Goal: Task Accomplishment & Management: Use online tool/utility

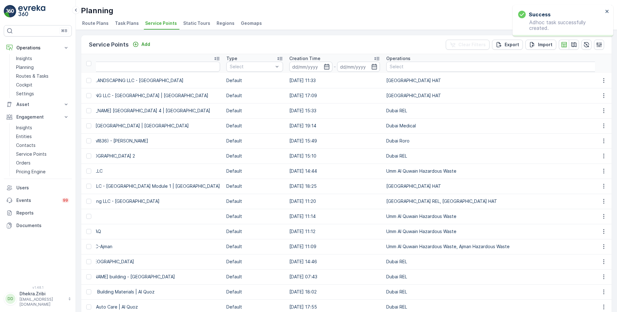
scroll to position [0, 188]
click at [474, 66] on div at bounding box center [537, 66] width 298 height 5
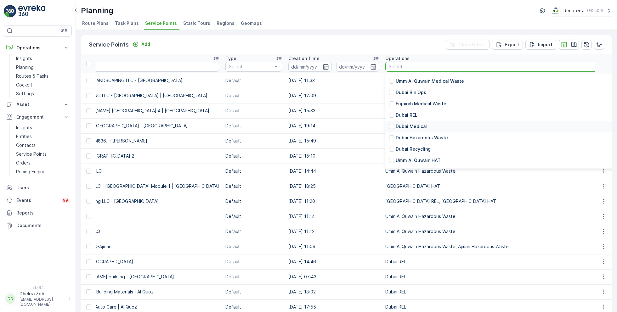
click at [409, 126] on p "Dubai Medical" at bounding box center [411, 126] width 31 height 6
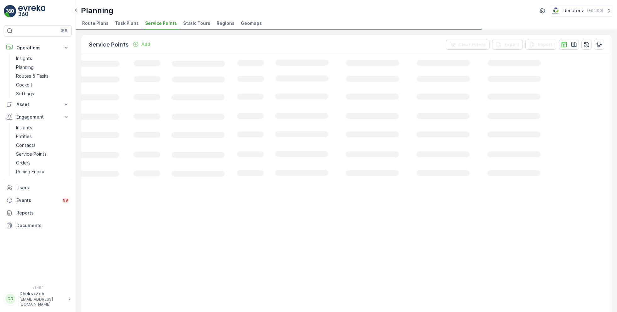
scroll to position [0, 75]
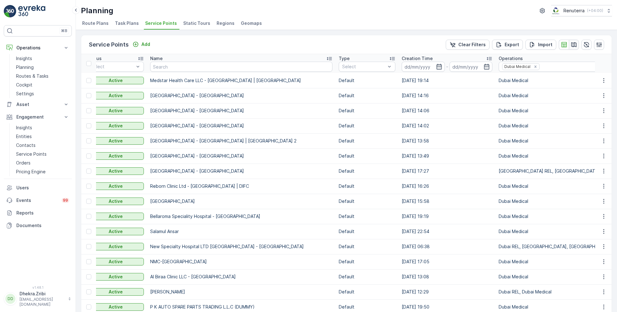
click at [572, 46] on icon "button" at bounding box center [574, 44] width 5 height 5
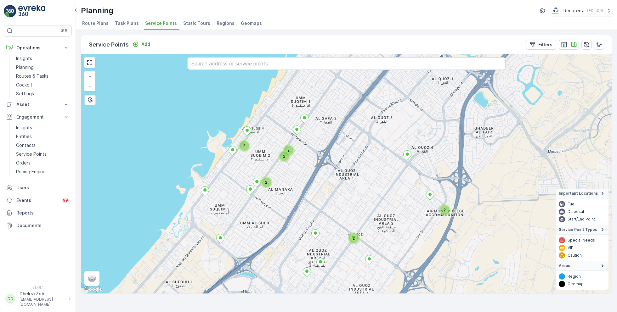
drag, startPoint x: 352, startPoint y: 97, endPoint x: 309, endPoint y: 223, distance: 133.4
click at [311, 222] on div "2 2 2 2 2 2 + − Satellite Roadmap Terrain Hybrid Leaflet Keyboard shortcuts Map…" at bounding box center [346, 174] width 531 height 240
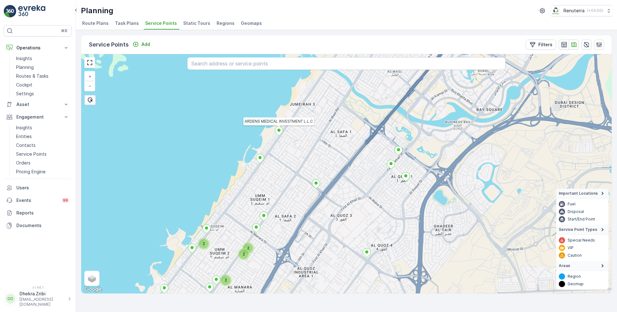
click at [279, 133] on icon at bounding box center [279, 131] width 8 height 9
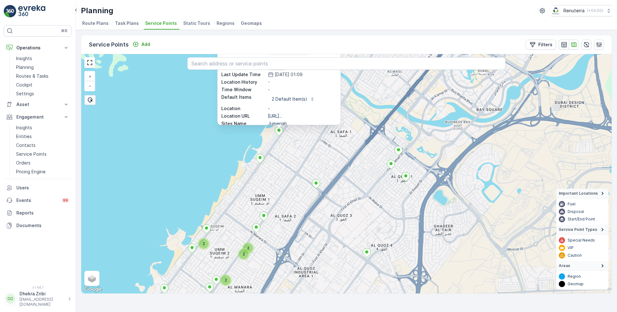
scroll to position [48, 0]
click at [261, 158] on icon at bounding box center [260, 158] width 8 height 9
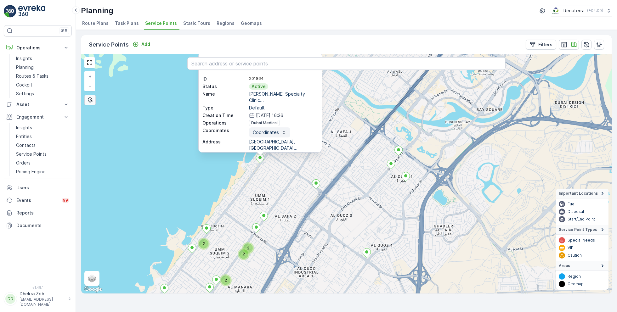
scroll to position [0, 0]
click at [256, 94] on p "Iwona Specialty Clinic..." at bounding box center [283, 100] width 69 height 13
copy p "Iwona"
click at [563, 43] on icon "button" at bounding box center [564, 44] width 5 height 5
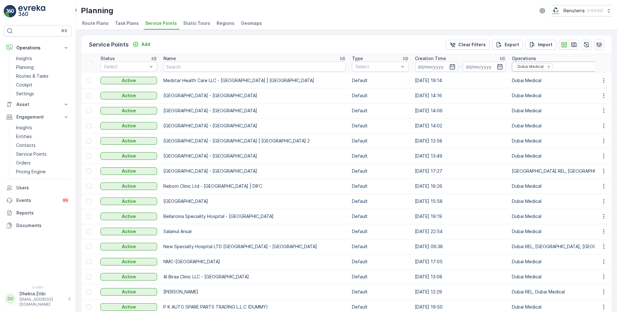
scroll to position [0, 89]
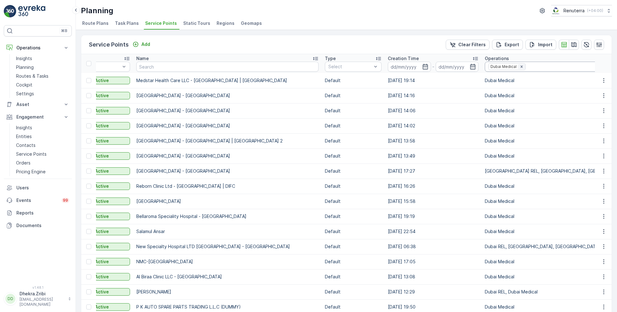
click at [523, 67] on icon "Remove Dubai Medical" at bounding box center [522, 67] width 2 height 2
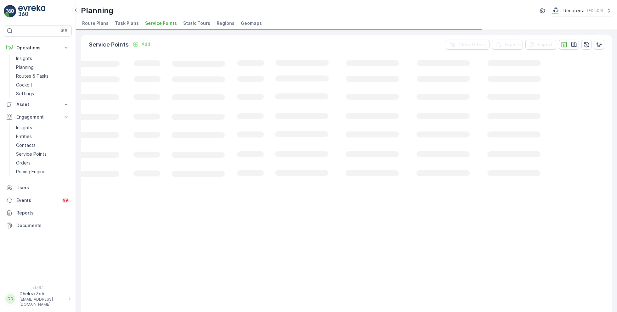
scroll to position [0, 75]
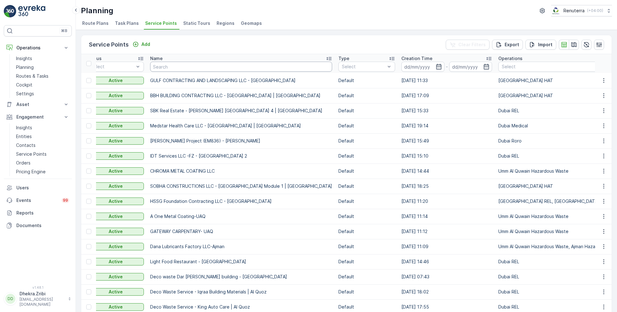
click at [219, 65] on input "text" at bounding box center [241, 67] width 182 height 10
paste input "Iwona"
type input "Iwona"
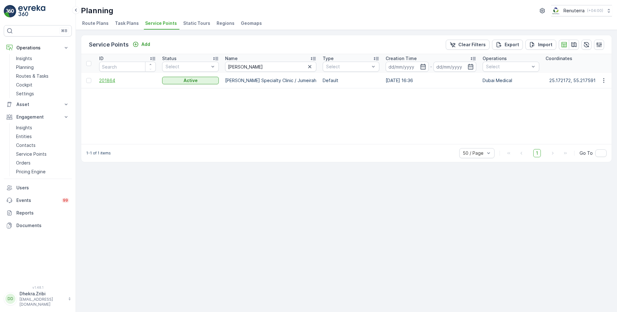
click at [110, 82] on span "201864" at bounding box center [127, 80] width 57 height 6
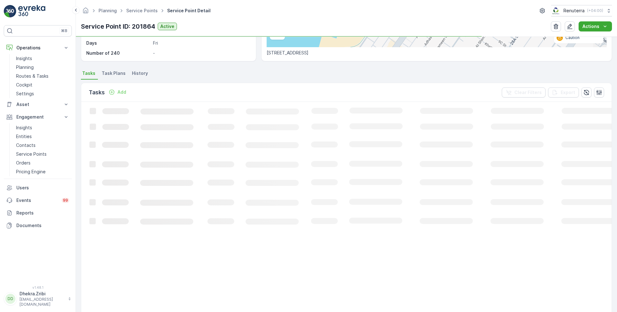
scroll to position [146, 0]
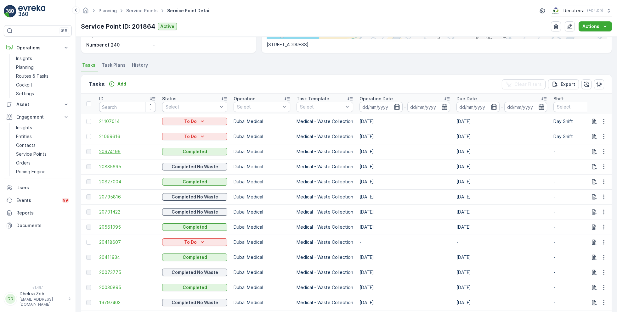
click at [112, 149] on span "20974196" at bounding box center [127, 152] width 57 height 6
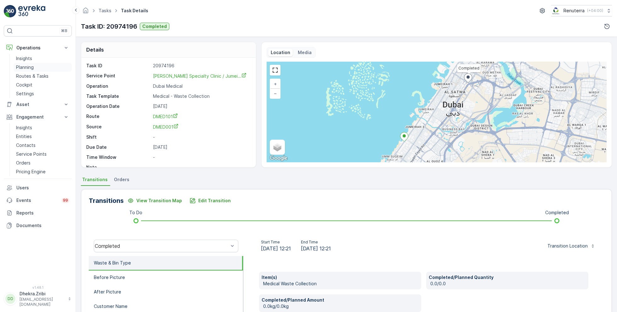
click at [33, 66] on p "Planning" at bounding box center [25, 67] width 18 height 6
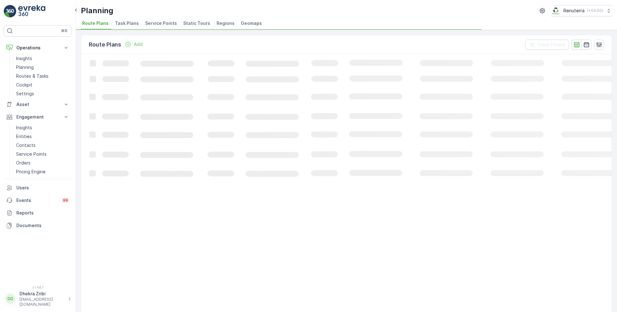
click at [156, 25] on span "Service Points" at bounding box center [161, 23] width 32 height 6
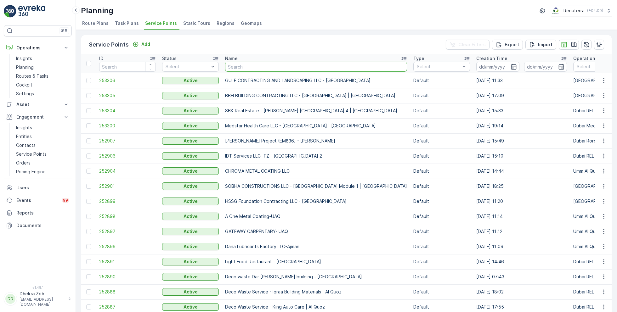
click at [274, 68] on input "text" at bounding box center [316, 67] width 182 height 10
type input "GB"
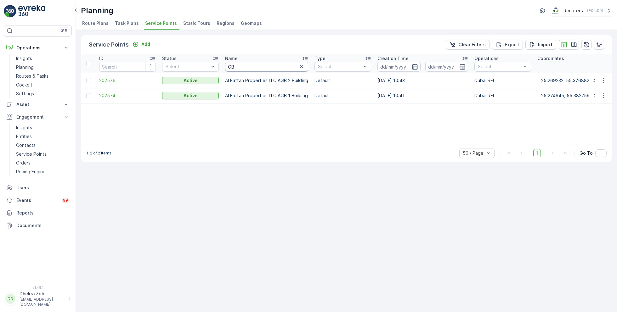
click at [237, 70] on input "GB" at bounding box center [266, 67] width 83 height 10
type input "G&B"
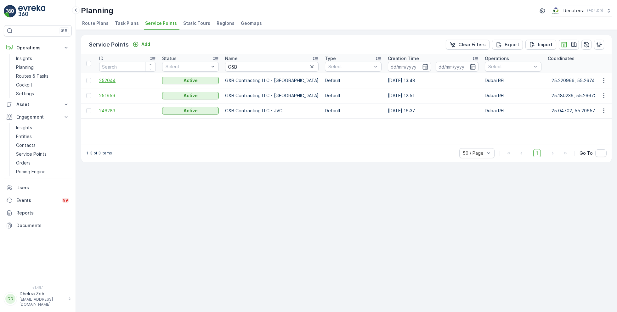
click at [115, 81] on span "252044" at bounding box center [127, 80] width 57 height 6
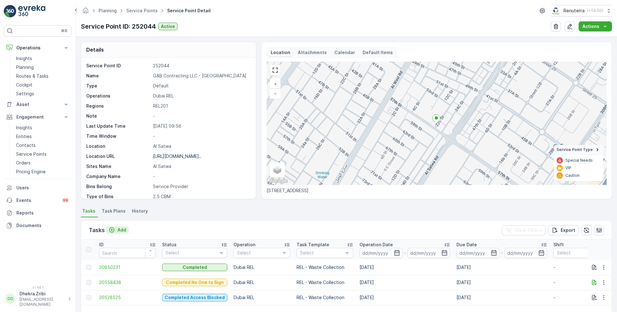
click at [121, 228] on p "Add" at bounding box center [121, 230] width 9 height 6
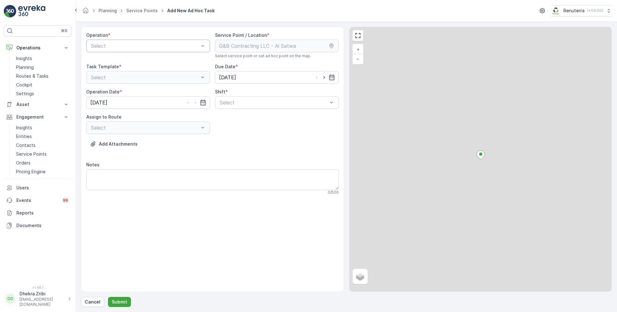
click at [166, 46] on div at bounding box center [144, 46] width 109 height 6
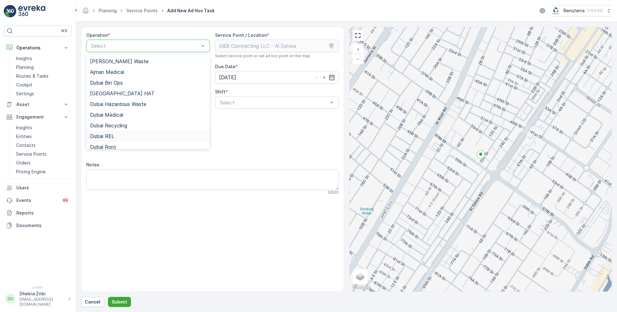
click at [112, 135] on span "Dubai REL" at bounding box center [102, 137] width 24 height 6
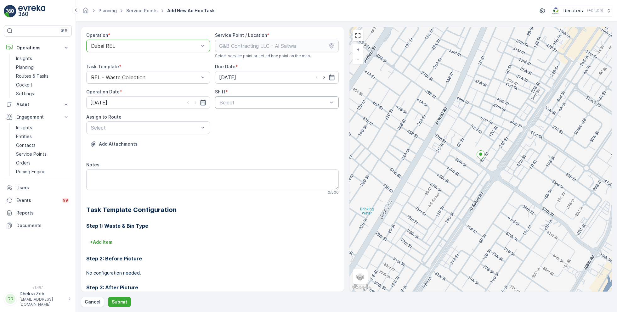
click at [279, 101] on div at bounding box center [273, 103] width 109 height 6
click at [230, 128] on span "Night Shift" at bounding box center [232, 129] width 26 height 6
click at [187, 128] on div at bounding box center [144, 128] width 109 height 6
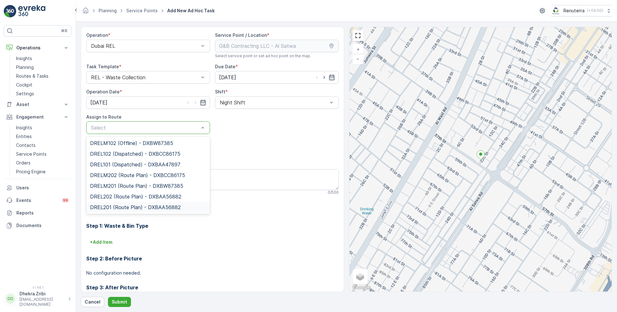
click at [116, 206] on span "DREL201 (Route Plan) - DXBAA56882" at bounding box center [135, 208] width 91 height 6
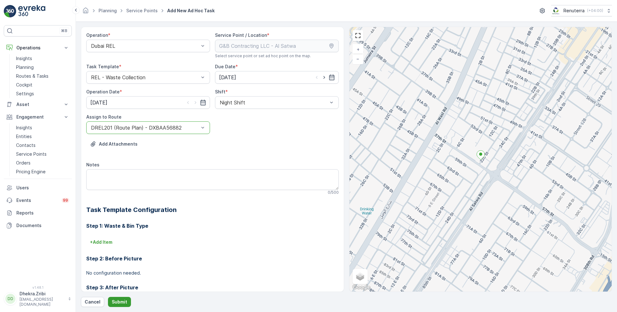
click at [116, 301] on p "Submit" at bounding box center [119, 302] width 15 height 6
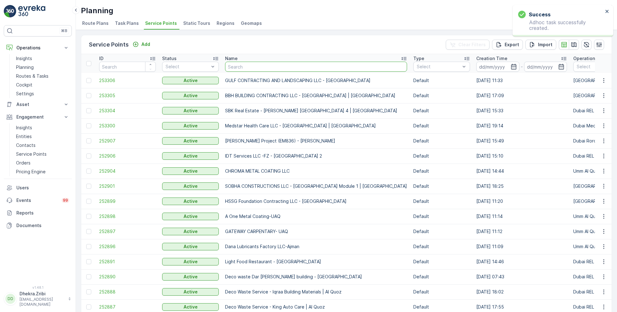
click at [268, 68] on input "text" at bounding box center [316, 67] width 182 height 10
type input "G&B"
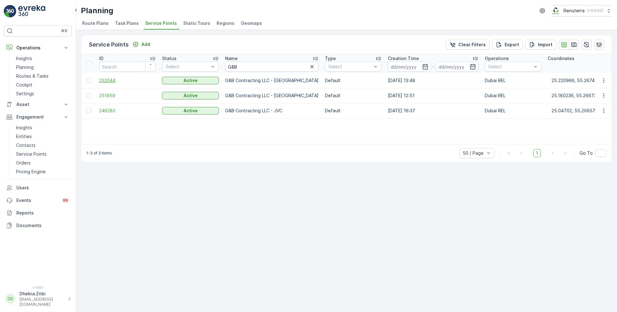
click at [113, 79] on span "252044" at bounding box center [127, 80] width 57 height 6
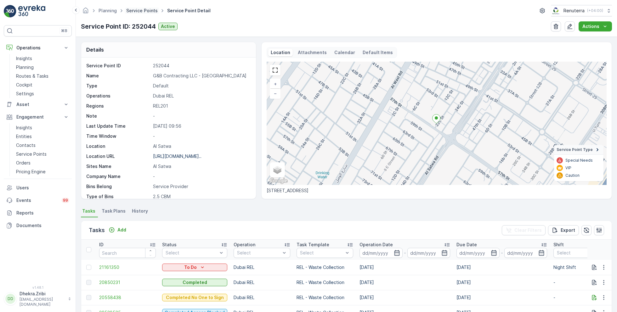
click at [144, 9] on link "Service Points" at bounding box center [141, 10] width 31 height 5
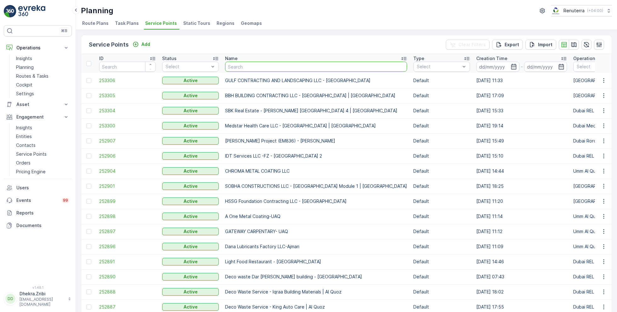
click at [241, 65] on input "text" at bounding box center [316, 67] width 182 height 10
type input "iwona"
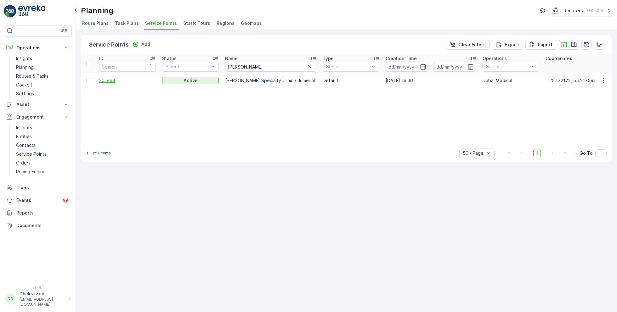
click at [105, 79] on span "201864" at bounding box center [127, 80] width 57 height 6
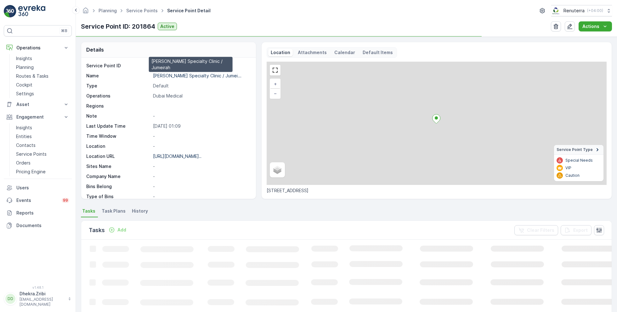
click at [172, 73] on p "Iwona Specialty Clinic / Jumei..." at bounding box center [197, 75] width 88 height 5
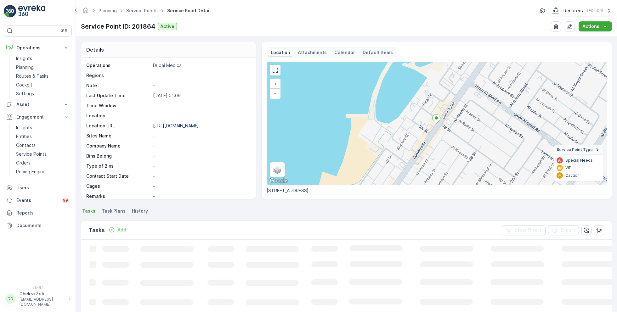
scroll to position [86, 0]
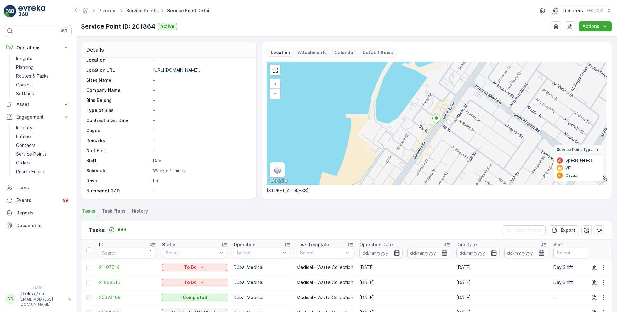
click at [144, 11] on link "Service Points" at bounding box center [141, 10] width 31 height 5
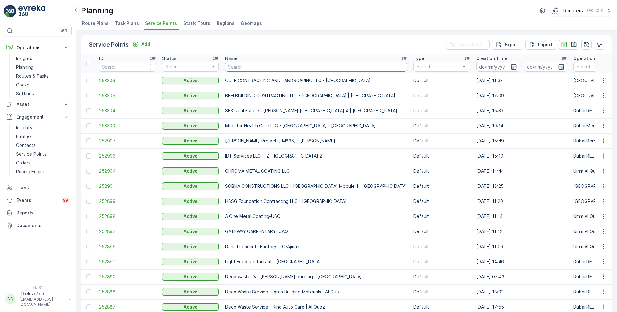
click at [237, 65] on input "text" at bounding box center [316, 67] width 182 height 10
click at [106, 83] on td "253306" at bounding box center [127, 80] width 63 height 15
click at [107, 80] on span "253306" at bounding box center [127, 80] width 57 height 6
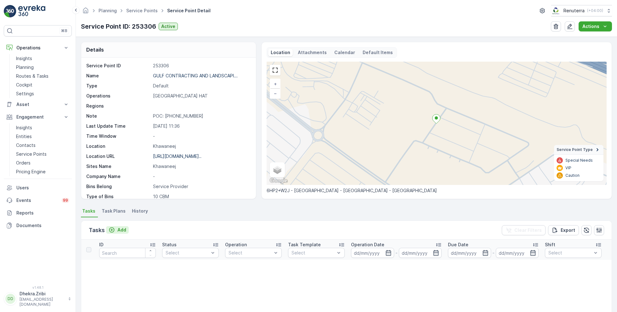
click at [122, 229] on p "Add" at bounding box center [121, 230] width 9 height 6
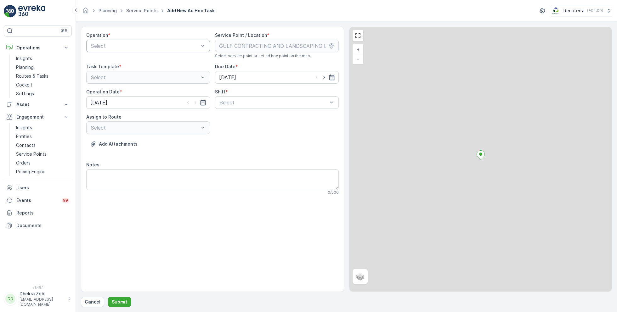
click at [168, 46] on div at bounding box center [144, 46] width 109 height 6
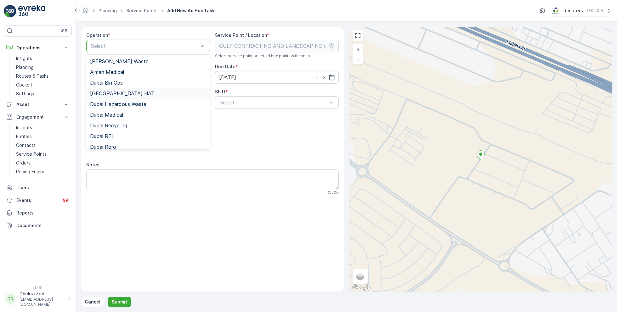
click at [117, 93] on div "[GEOGRAPHIC_DATA] HAT" at bounding box center [148, 94] width 116 height 6
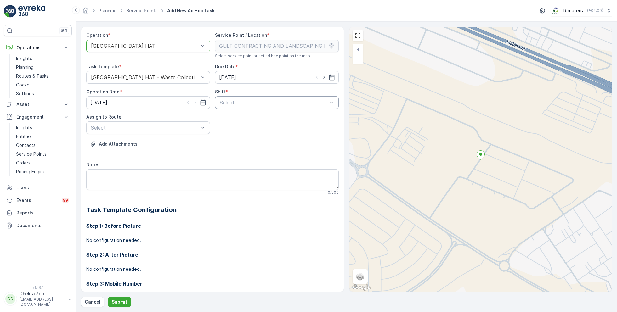
click at [241, 102] on div at bounding box center [273, 103] width 109 height 6
click at [236, 117] on span "Day Shift" at bounding box center [230, 118] width 22 height 6
click at [182, 126] on div at bounding box center [144, 128] width 109 height 6
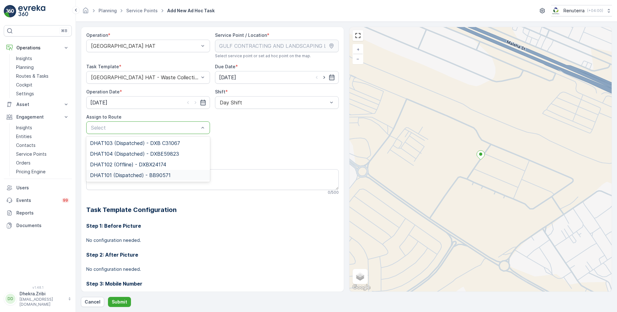
click at [139, 176] on span "DHAT101 (Dispatched) - BB90571" at bounding box center [130, 176] width 81 height 6
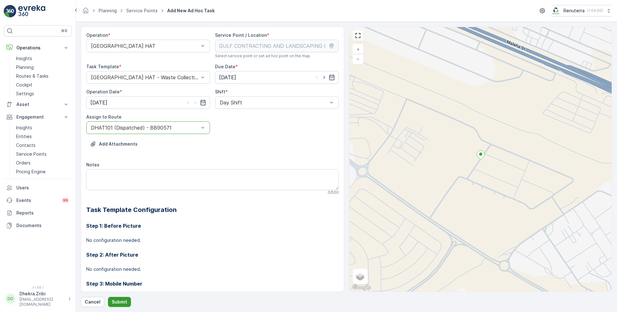
click at [119, 301] on p "Submit" at bounding box center [119, 302] width 15 height 6
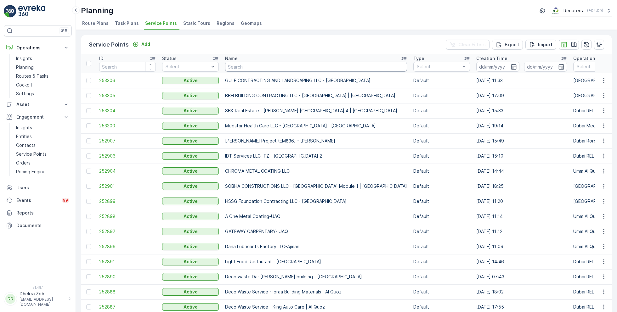
click at [255, 70] on input "text" at bounding box center [316, 67] width 182 height 10
type input "shaik"
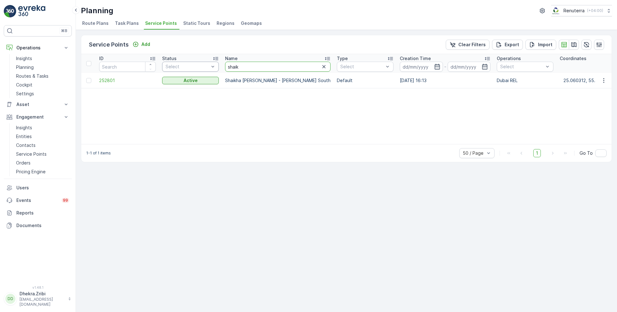
drag, startPoint x: 250, startPoint y: 63, endPoint x: 208, endPoint y: 64, distance: 41.6
drag, startPoint x: 247, startPoint y: 65, endPoint x: 214, endPoint y: 65, distance: 32.8
type input "KTC"
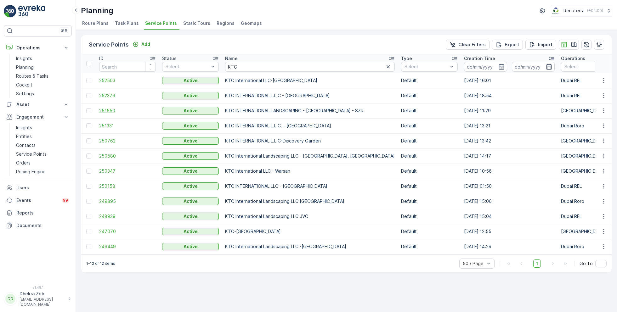
click at [110, 110] on span "251550" at bounding box center [127, 111] width 57 height 6
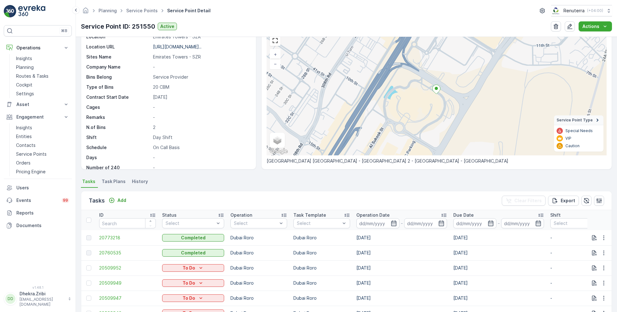
scroll to position [41, 0]
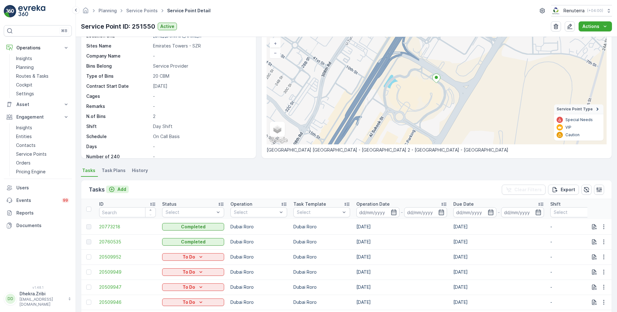
click at [123, 189] on p "Add" at bounding box center [121, 189] width 9 height 6
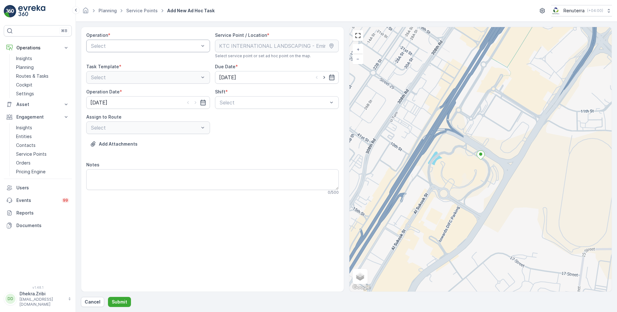
click at [168, 43] on div at bounding box center [144, 46] width 109 height 6
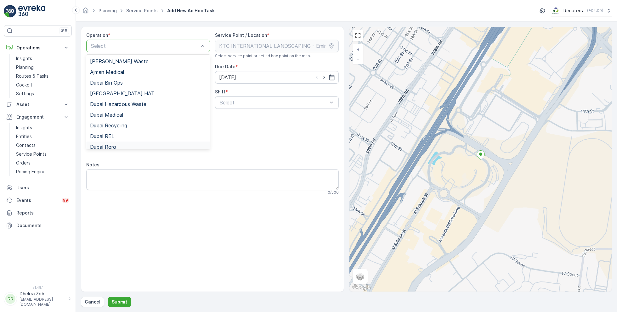
click at [115, 145] on span "Dubai Roro" at bounding box center [103, 147] width 26 height 6
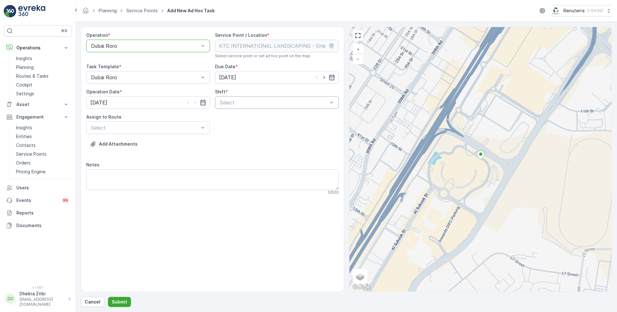
click at [252, 101] on div at bounding box center [273, 103] width 109 height 6
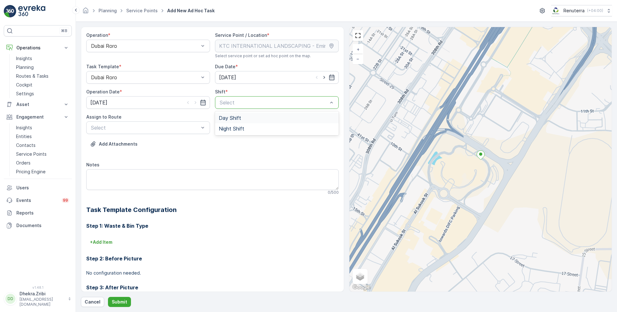
click at [229, 120] on span "Day Shift" at bounding box center [230, 118] width 22 height 6
click at [160, 127] on div at bounding box center [144, 128] width 109 height 6
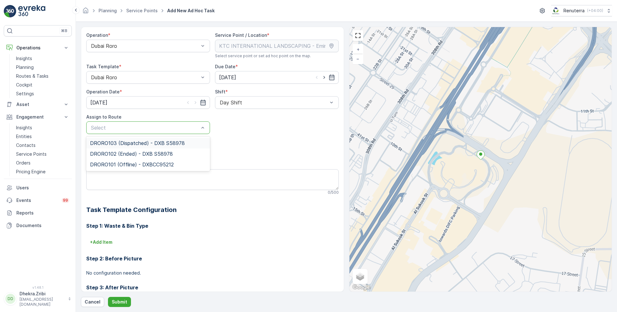
click at [121, 144] on span "DRORO103 (Dispatched) - DXB S58978" at bounding box center [137, 143] width 95 height 6
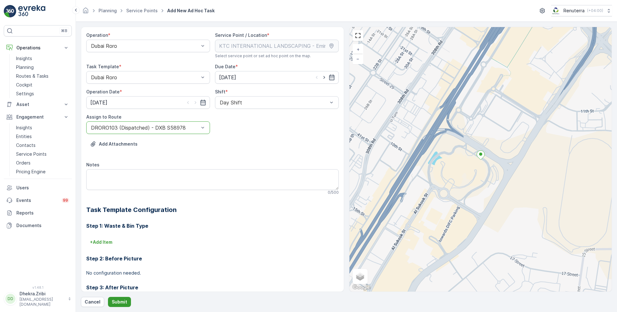
click at [121, 302] on p "Submit" at bounding box center [119, 302] width 15 height 6
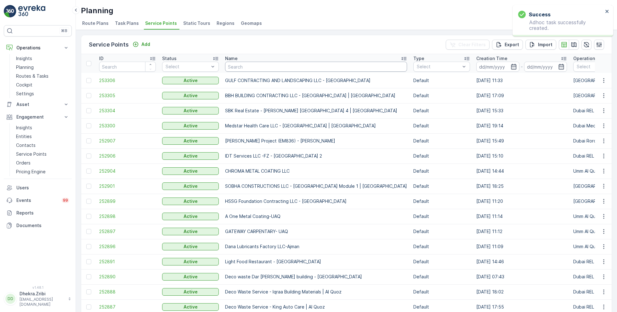
click at [236, 65] on input "text" at bounding box center [316, 67] width 182 height 10
type input "cos"
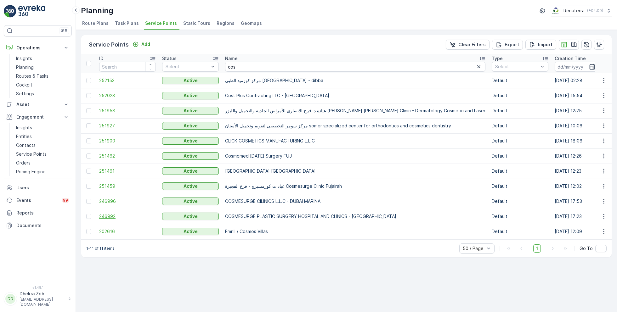
click at [110, 214] on span "246992" at bounding box center [127, 217] width 57 height 6
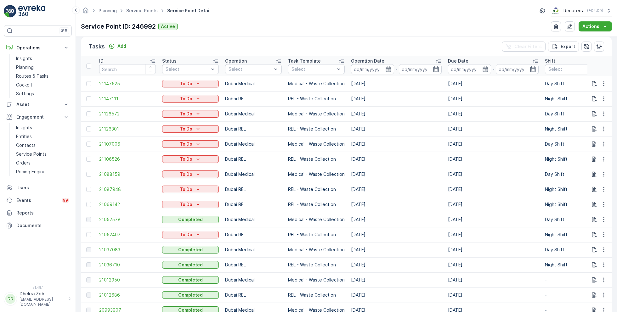
scroll to position [185, 0]
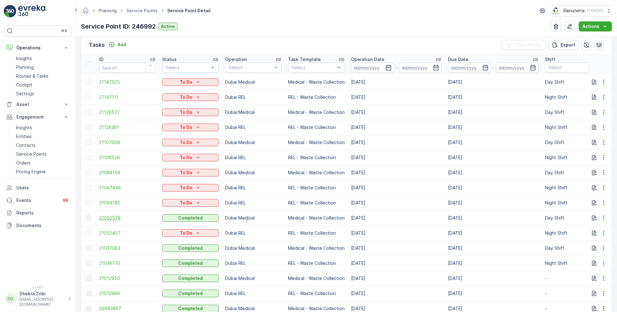
click at [111, 216] on span "21052578" at bounding box center [127, 218] width 57 height 6
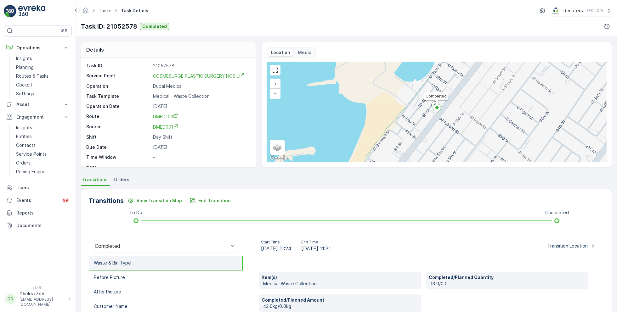
scroll to position [8, 0]
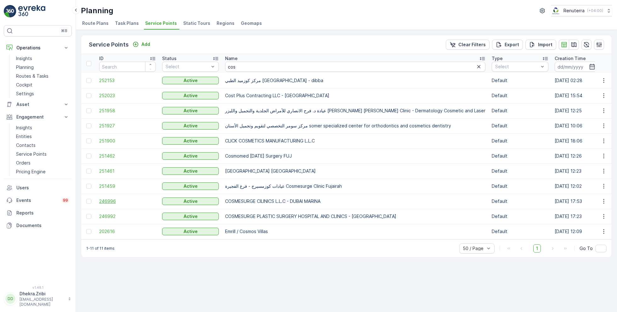
click at [109, 198] on span "246996" at bounding box center [127, 201] width 57 height 6
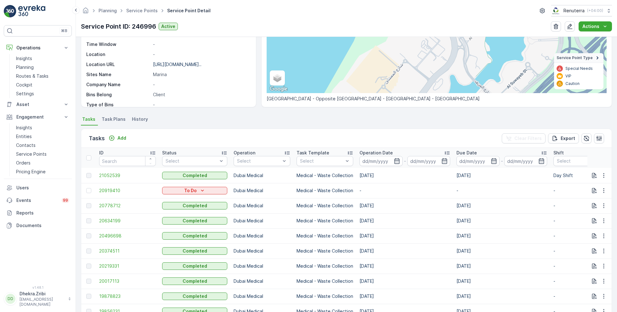
scroll to position [96, 0]
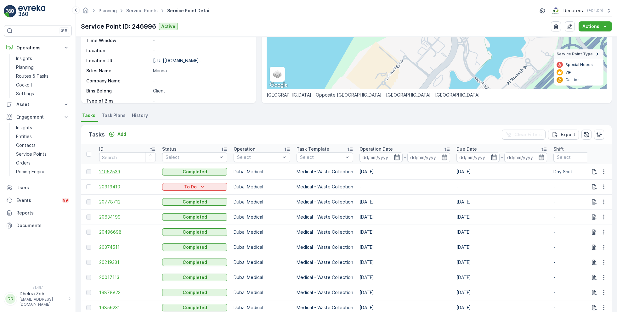
click at [107, 170] on span "21052539" at bounding box center [127, 172] width 57 height 6
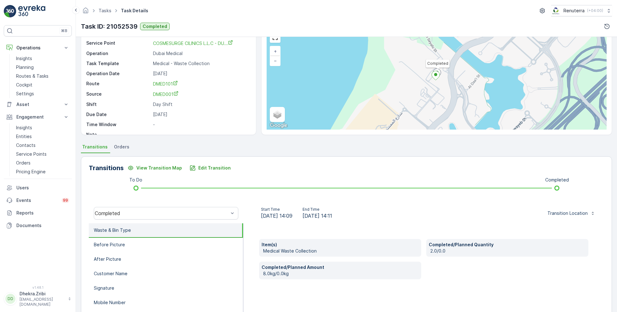
scroll to position [40, 0]
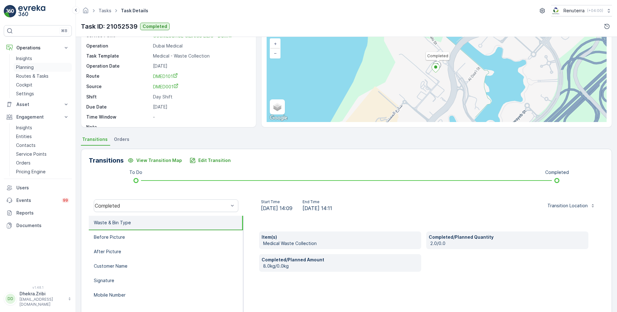
click at [31, 65] on p "Planning" at bounding box center [25, 67] width 18 height 6
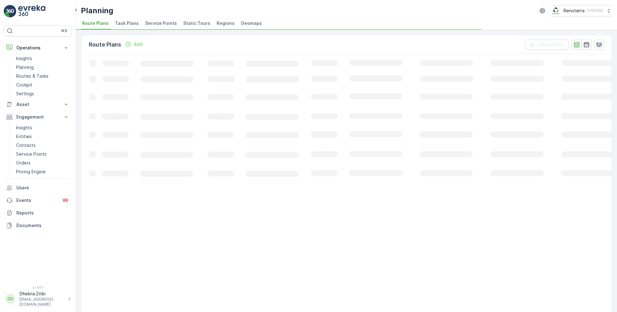
click at [157, 21] on span "Service Points" at bounding box center [161, 23] width 32 height 6
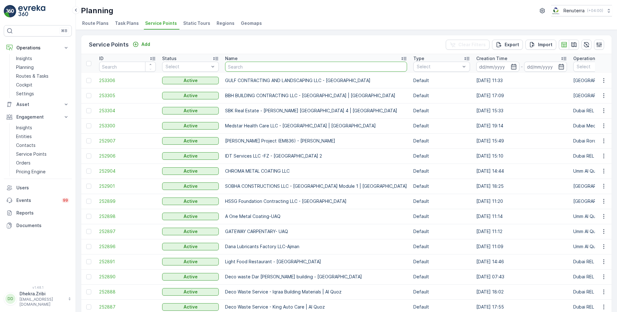
click at [253, 66] on input "text" at bounding box center [316, 67] width 182 height 10
type input "besix"
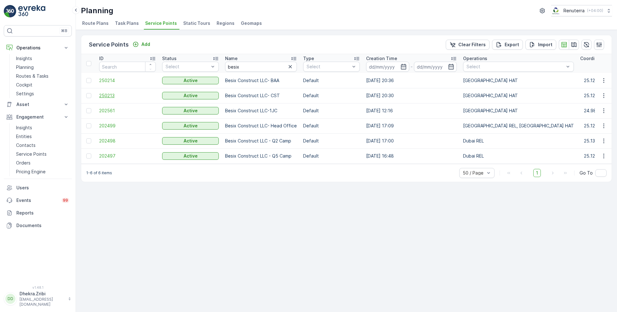
click at [105, 94] on span "250213" at bounding box center [127, 96] width 57 height 6
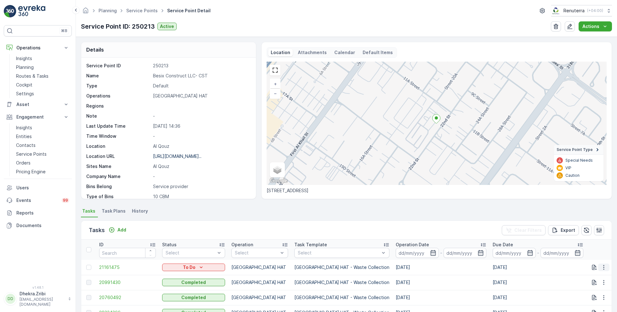
click at [603, 269] on icon "button" at bounding box center [603, 267] width 1 height 5
click at [586, 237] on span "Change Route" at bounding box center [588, 237] width 31 height 6
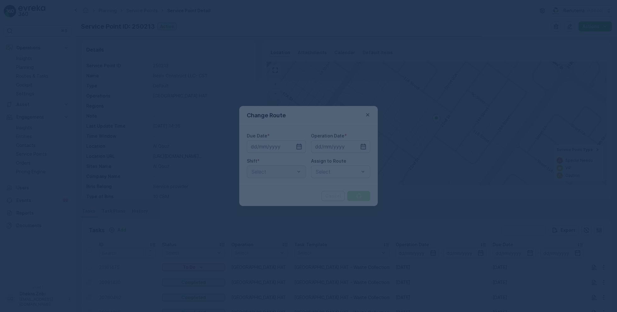
type input "[DATE]"
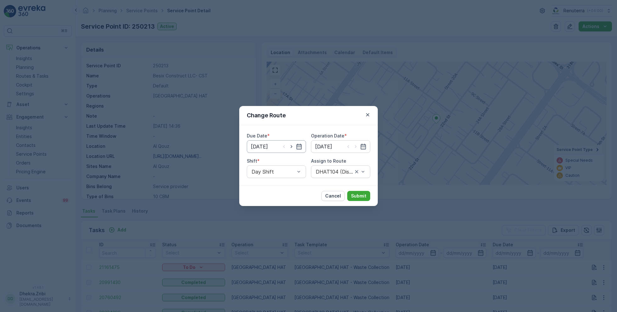
click at [270, 147] on input "[DATE]" at bounding box center [276, 146] width 59 height 13
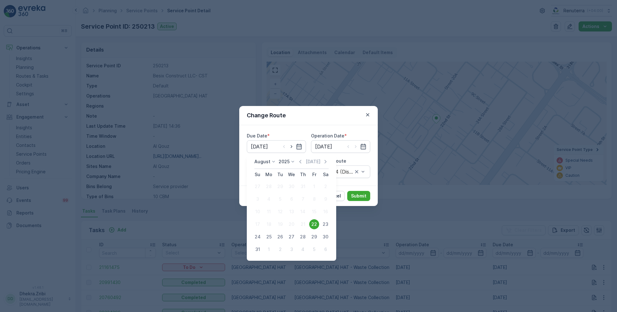
click at [211, 181] on div "Change Route Due Date * 22.08.2025 Operation Date * 22.08.2025 Shift * Day Shif…" at bounding box center [308, 156] width 617 height 312
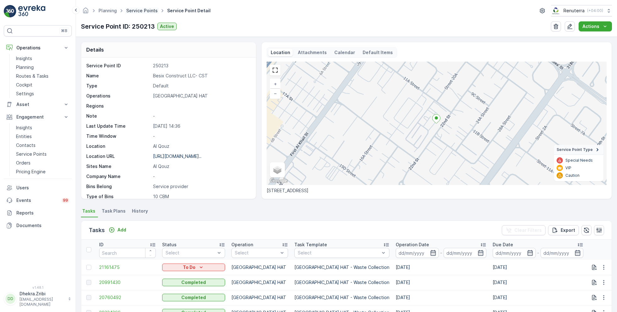
click at [145, 9] on link "Service Points" at bounding box center [141, 10] width 31 height 5
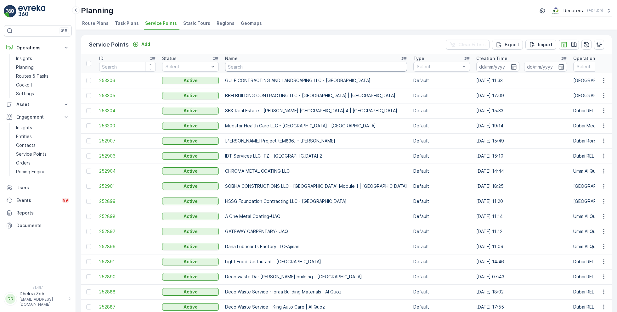
click at [253, 68] on input "text" at bounding box center [316, 67] width 182 height 10
paste input "Italian Planters L.L.C / Garhoud"
type input "Italian Planters L.L.C / Garhoud"
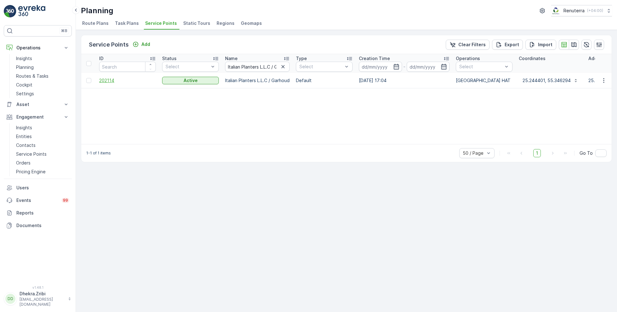
click at [110, 80] on span "202114" at bounding box center [127, 80] width 57 height 6
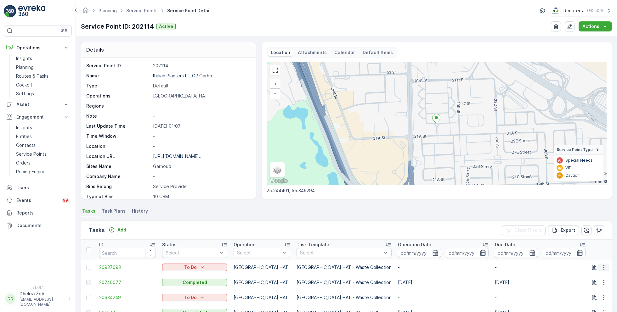
click at [604, 268] on icon "button" at bounding box center [604, 268] width 6 height 6
click at [586, 238] on span "Change Route" at bounding box center [588, 237] width 31 height 6
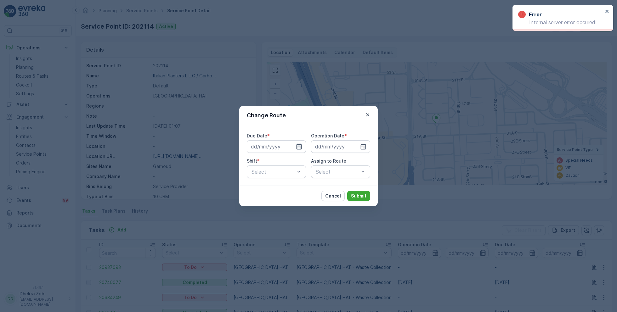
click at [301, 146] on icon "button" at bounding box center [299, 147] width 6 height 6
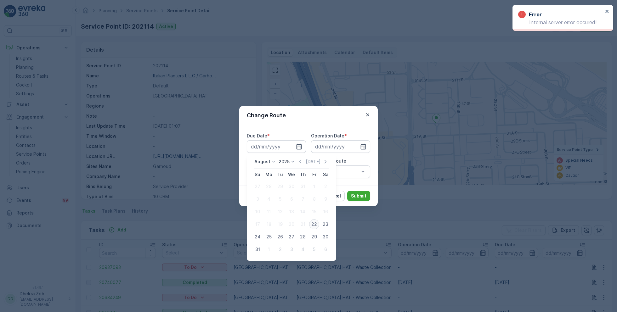
click at [315, 224] on div "22" at bounding box center [314, 225] width 10 height 10
type input "[DATE]"
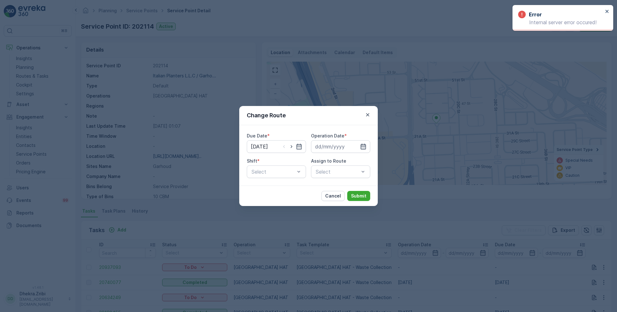
click at [360, 147] on icon "button" at bounding box center [363, 147] width 6 height 6
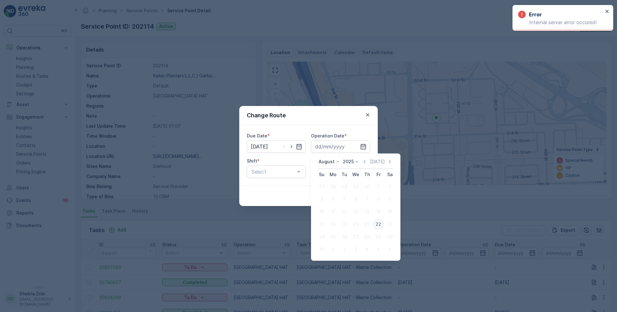
click at [379, 225] on div "22" at bounding box center [379, 225] width 10 height 10
type input "[DATE]"
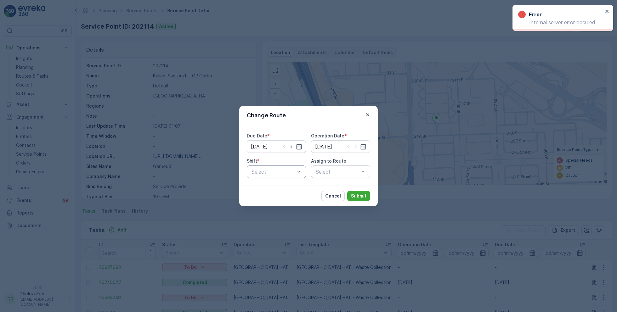
click at [285, 174] on div at bounding box center [273, 172] width 45 height 6
click at [270, 185] on span "Day Shift" at bounding box center [262, 188] width 22 height 6
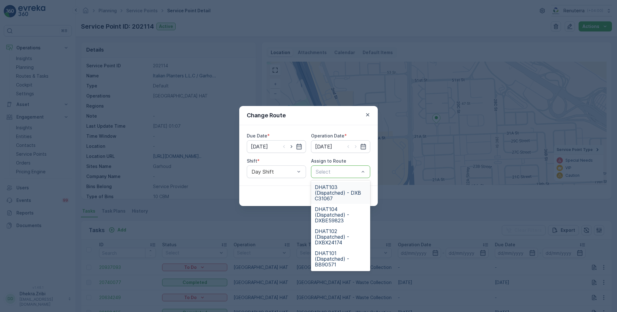
click at [335, 170] on div at bounding box center [337, 172] width 45 height 6
click at [340, 212] on span "DHAT104 (Dispatched) - DXBE59823" at bounding box center [341, 215] width 52 height 17
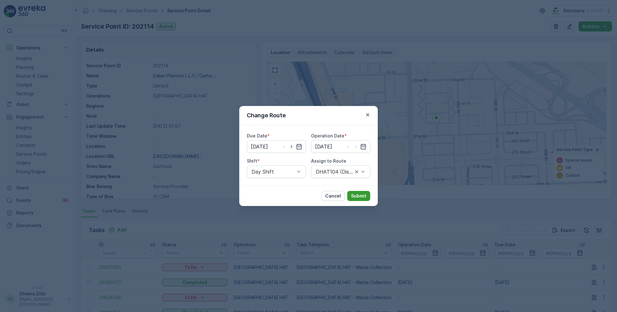
click at [361, 194] on p "Submit" at bounding box center [358, 196] width 15 height 6
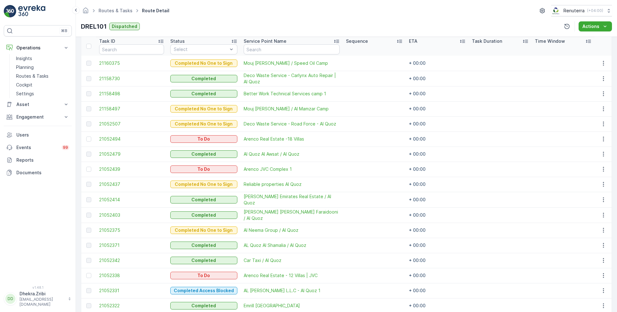
scroll to position [196, 0]
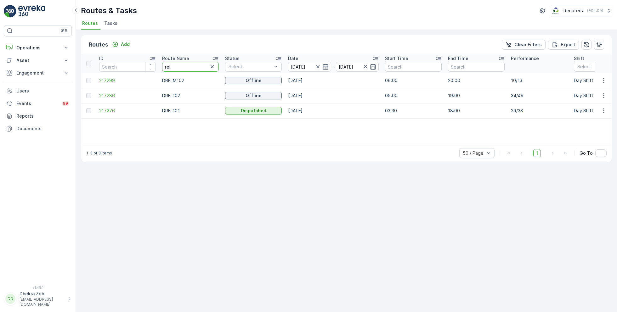
type input "hat"
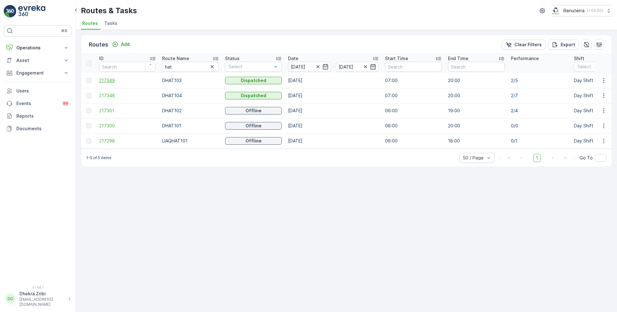
click at [112, 78] on span "217349" at bounding box center [127, 80] width 57 height 6
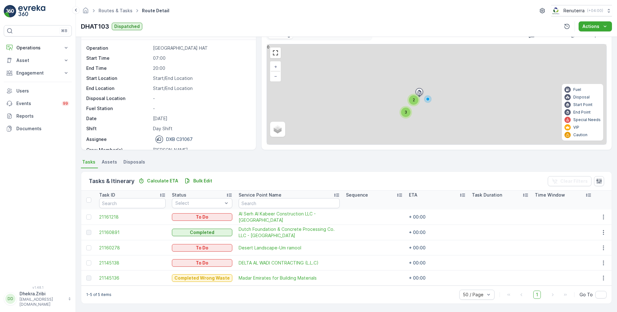
scroll to position [17, 0]
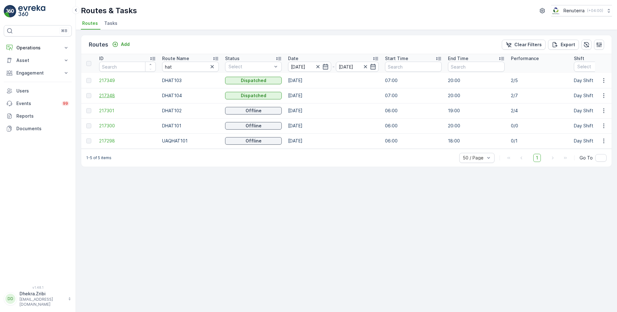
click at [111, 96] on span "217348" at bounding box center [127, 96] width 57 height 6
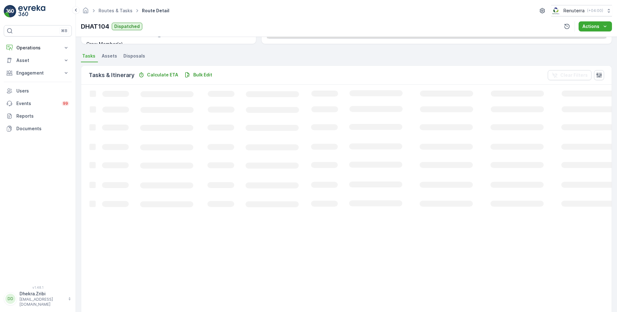
scroll to position [47, 0]
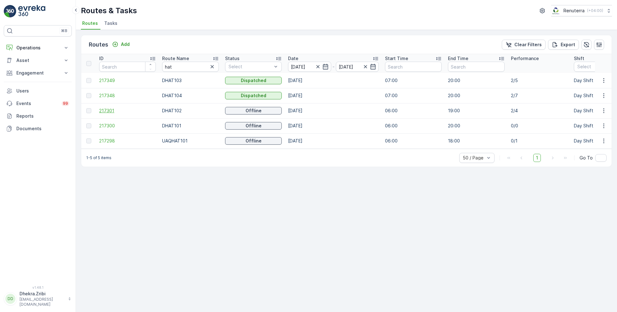
click at [114, 109] on span "217301" at bounding box center [127, 111] width 57 height 6
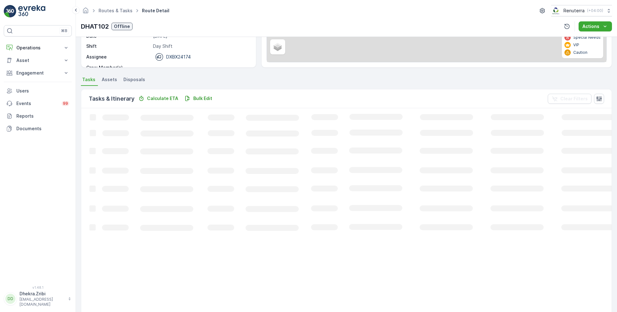
scroll to position [12, 0]
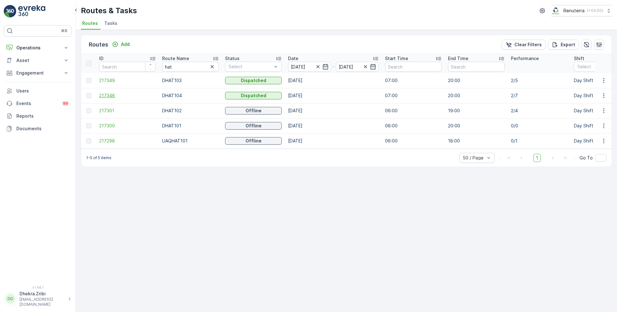
click at [111, 94] on span "217348" at bounding box center [127, 96] width 57 height 6
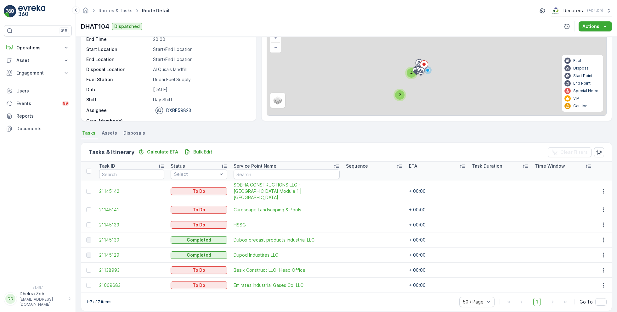
scroll to position [46, 0]
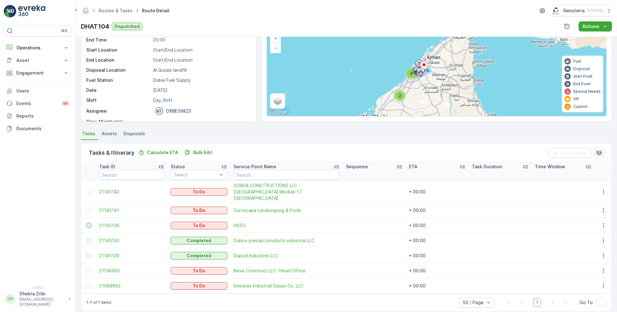
click at [90, 223] on div at bounding box center [88, 225] width 5 height 5
click at [86, 223] on input "checkbox" at bounding box center [86, 223] width 0 height 0
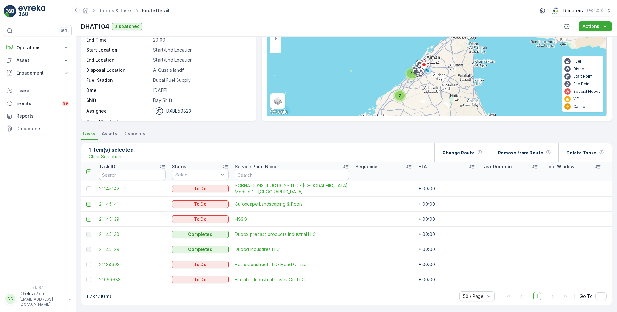
click at [88, 203] on div at bounding box center [88, 204] width 5 height 5
click at [86, 202] on input "checkbox" at bounding box center [86, 202] width 0 height 0
click at [88, 218] on icon at bounding box center [89, 219] width 4 height 4
click at [86, 217] on input "checkbox" at bounding box center [86, 217] width 0 height 0
click at [470, 155] on p "Change Route" at bounding box center [458, 153] width 32 height 6
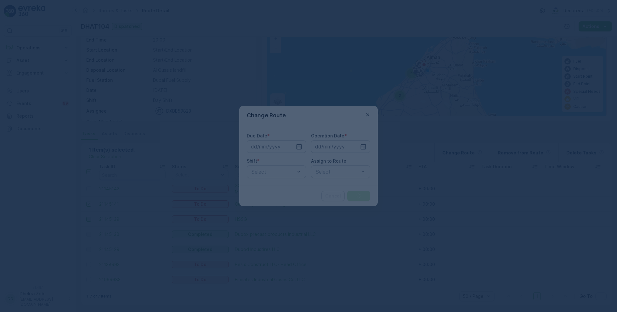
type input "[DATE]"
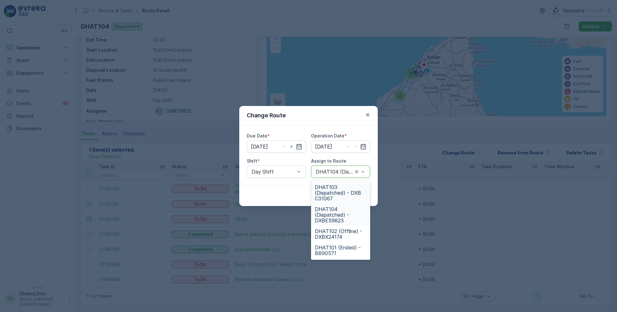
click at [333, 170] on div at bounding box center [334, 172] width 38 height 6
click at [329, 251] on span "DHAT101 (Ended) - BB90571" at bounding box center [341, 250] width 52 height 11
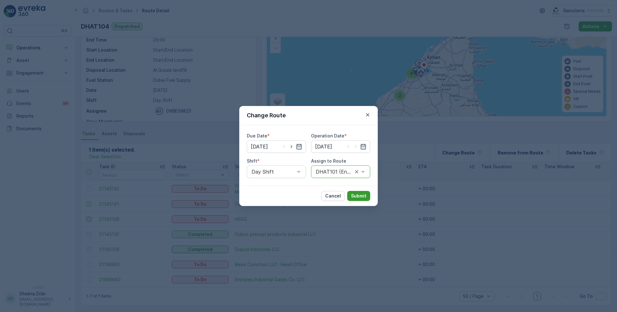
click at [360, 193] on p "Submit" at bounding box center [358, 196] width 15 height 6
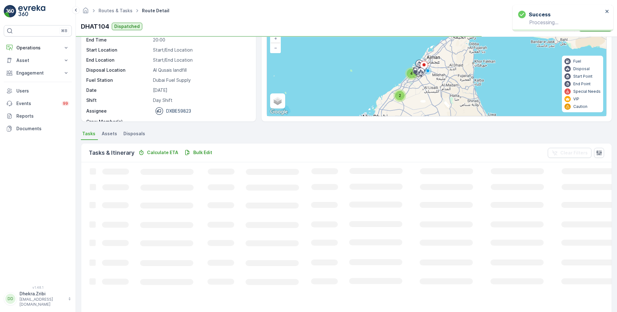
scroll to position [31, 0]
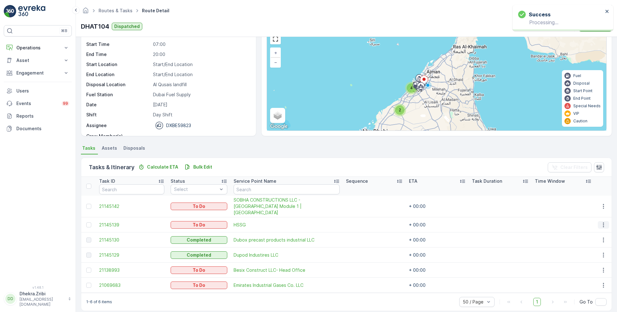
click at [602, 222] on icon "button" at bounding box center [604, 225] width 6 height 6
click at [586, 245] on span "Change Route" at bounding box center [588, 245] width 31 height 6
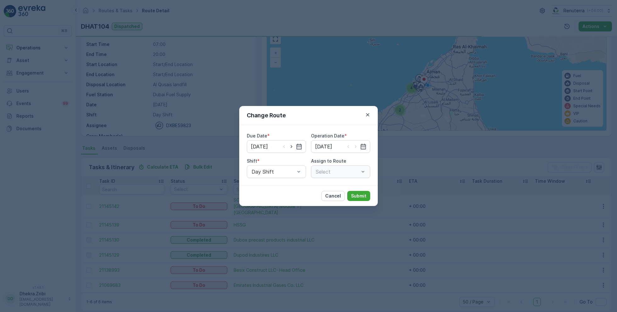
type input "[DATE]"
click at [291, 145] on icon "button" at bounding box center [291, 147] width 6 height 6
type input "23.08.2025"
click at [357, 146] on icon "button" at bounding box center [356, 147] width 6 height 6
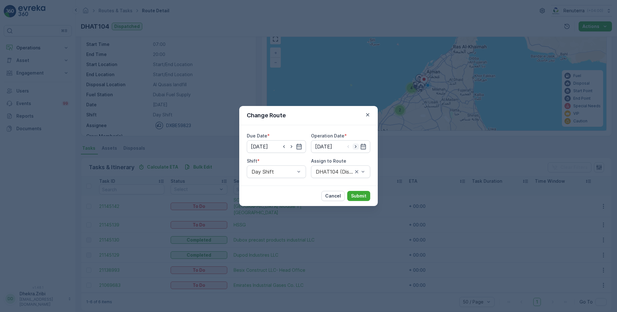
type input "23.08.2025"
click at [336, 173] on div at bounding box center [334, 172] width 38 height 6
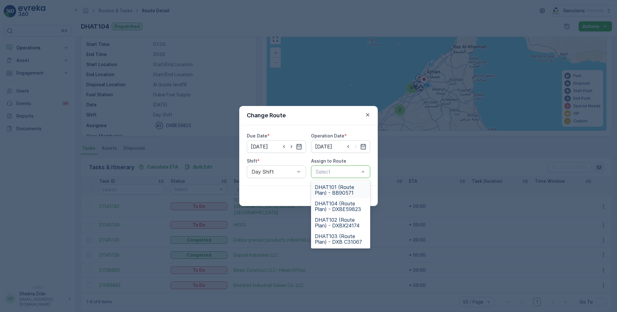
click at [332, 193] on span "DHAT101 (Route Plan) - BB90571" at bounding box center [341, 190] width 52 height 11
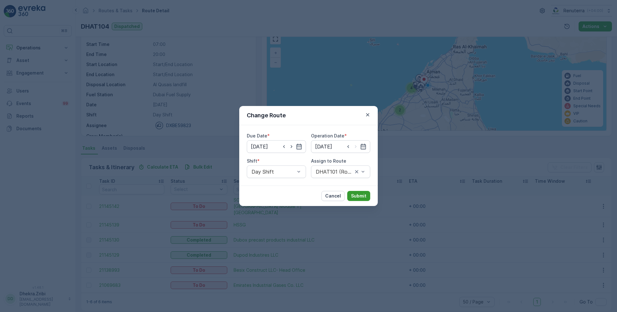
click at [360, 194] on p "Submit" at bounding box center [358, 196] width 15 height 6
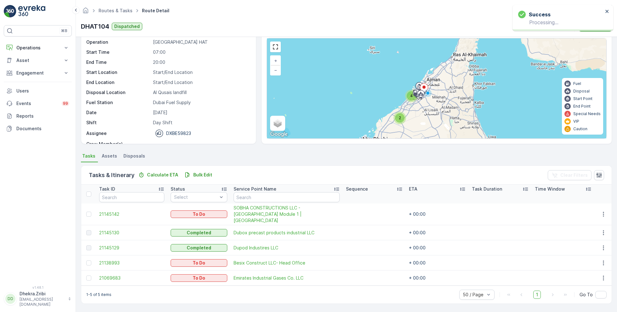
scroll to position [16, 0]
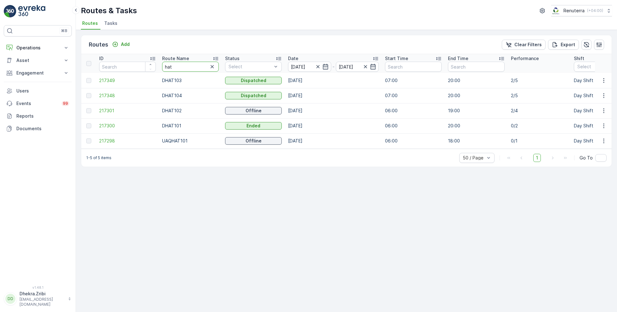
drag, startPoint x: 185, startPoint y: 66, endPoint x: 139, endPoint y: 66, distance: 46.6
type input "roro"
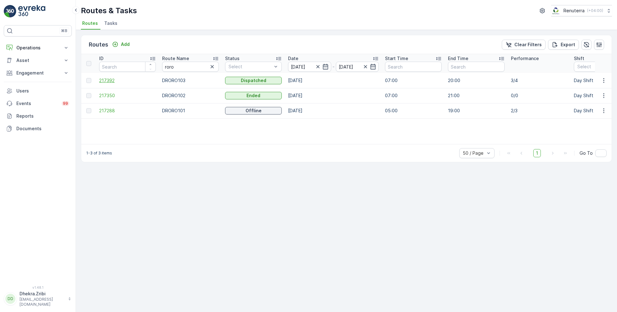
click at [108, 80] on span "217392" at bounding box center [127, 80] width 57 height 6
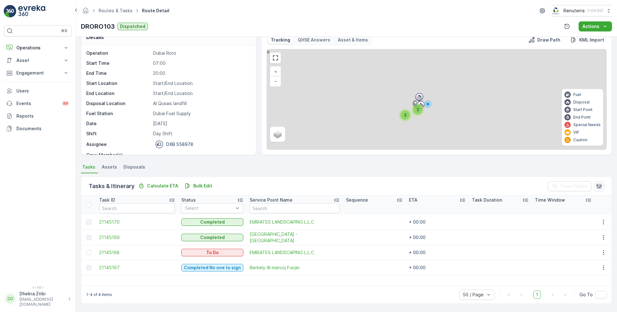
scroll to position [12, 0]
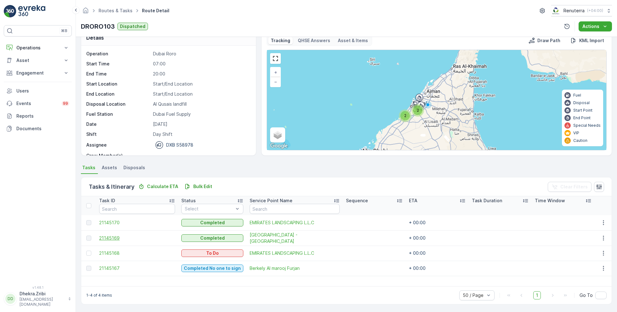
click at [117, 237] on span "21145169" at bounding box center [137, 238] width 76 height 6
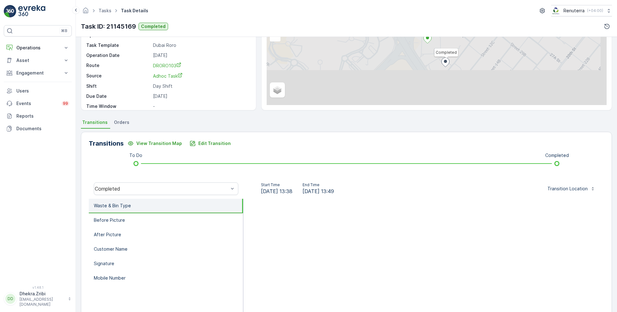
scroll to position [84, 0]
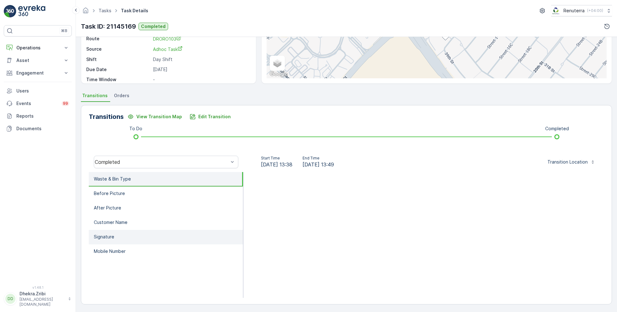
click at [125, 233] on li "Signature" at bounding box center [166, 237] width 154 height 14
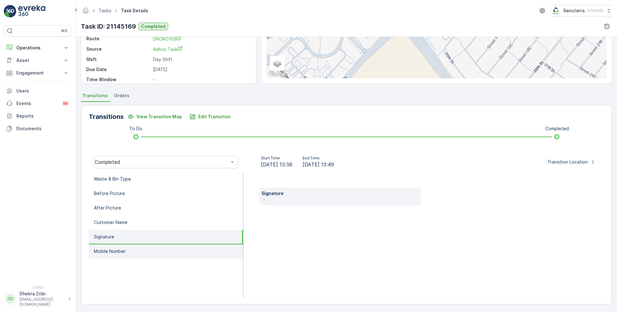
click at [124, 249] on p "Mobile Number" at bounding box center [110, 251] width 32 height 6
click at [128, 230] on li "Signature" at bounding box center [166, 237] width 154 height 14
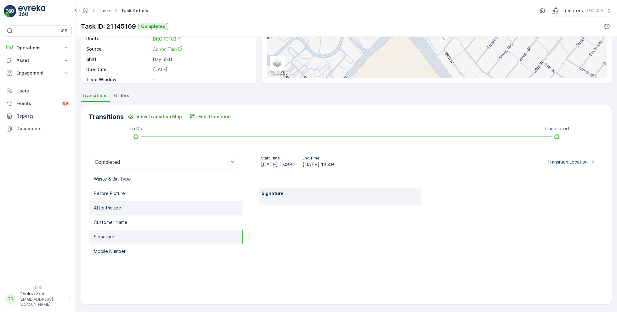
click at [130, 210] on li "After Picture" at bounding box center [166, 208] width 154 height 14
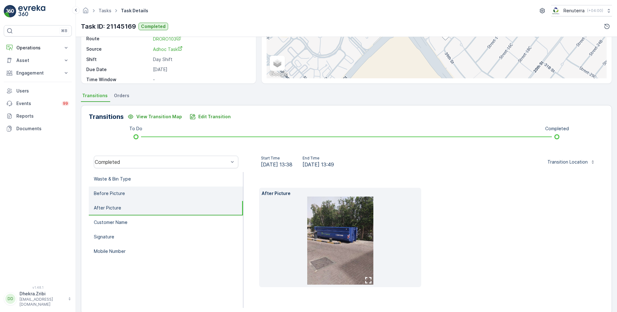
click at [130, 195] on li "Before Picture" at bounding box center [166, 194] width 154 height 14
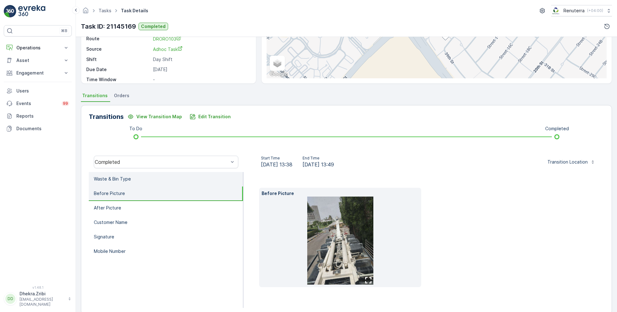
click at [131, 182] on li "Waste & Bin Type" at bounding box center [166, 179] width 154 height 14
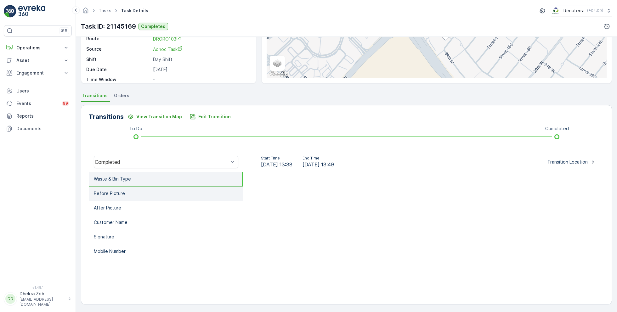
click at [134, 195] on li "Before Picture" at bounding box center [166, 194] width 154 height 14
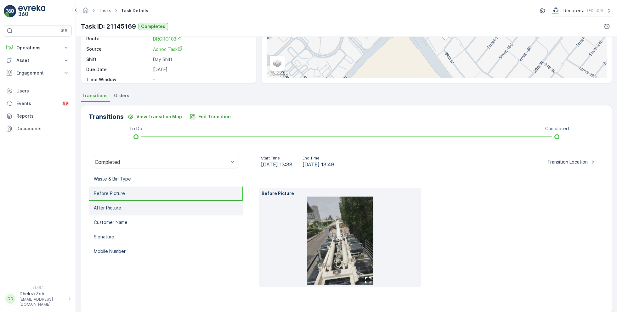
click at [129, 207] on li "After Picture" at bounding box center [166, 208] width 154 height 14
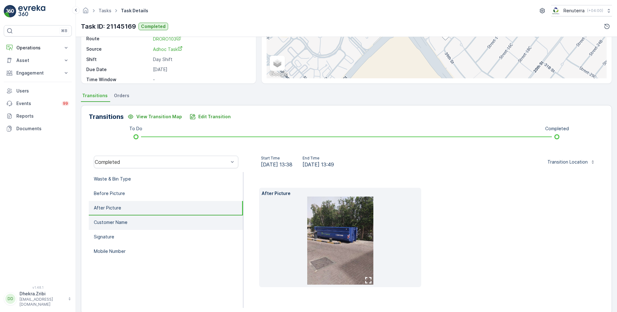
click at [129, 224] on li "Customer Name" at bounding box center [166, 223] width 154 height 14
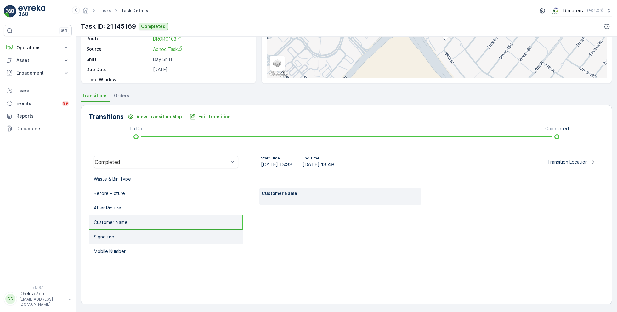
click at [124, 237] on li "Signature" at bounding box center [166, 237] width 154 height 14
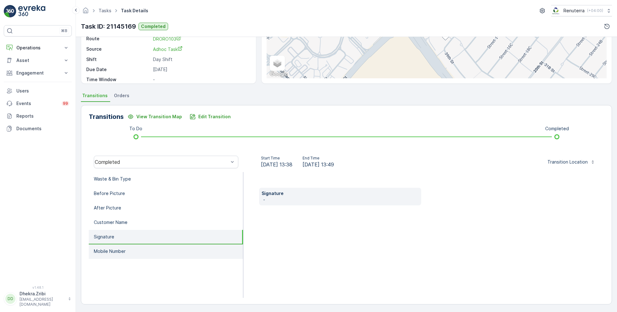
click at [125, 253] on p "Mobile Number" at bounding box center [110, 251] width 32 height 6
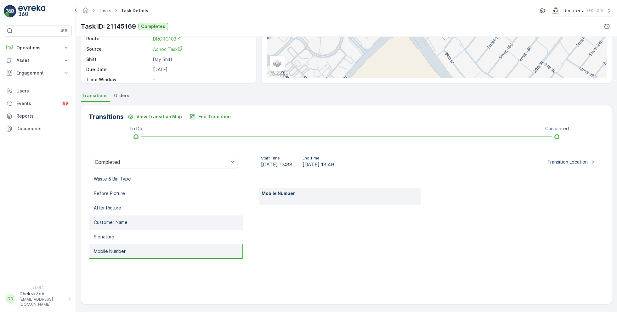
click at [125, 224] on p "Customer Name" at bounding box center [111, 223] width 34 height 6
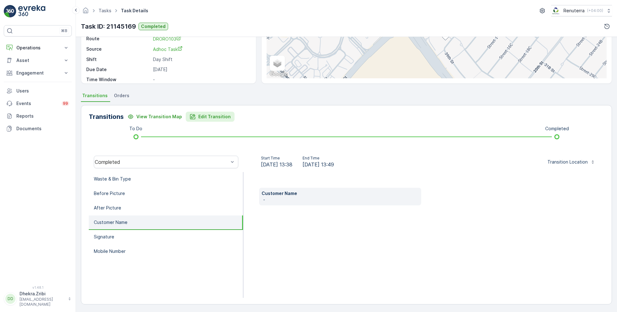
click at [206, 116] on p "Edit Transition" at bounding box center [214, 117] width 32 height 6
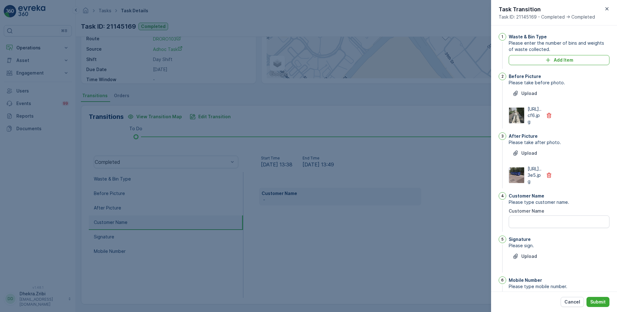
scroll to position [63, 0]
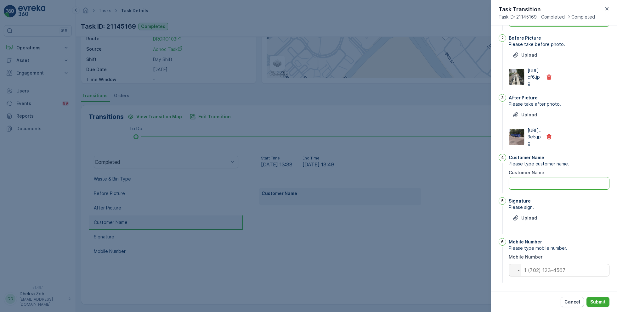
click at [533, 184] on Name "Customer Name" at bounding box center [559, 183] width 101 height 13
type Name "D"
type Name "Duplicate task"
click at [595, 304] on p "Submit" at bounding box center [598, 302] width 15 height 6
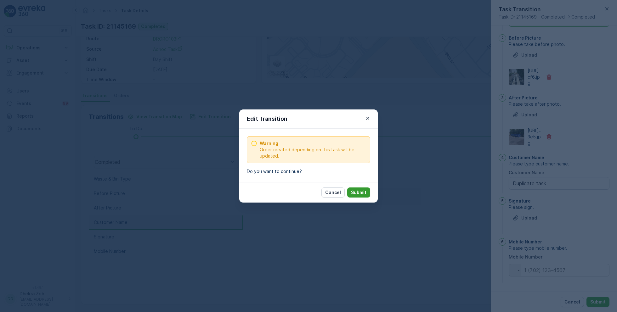
click at [366, 193] on p "Submit" at bounding box center [358, 193] width 15 height 6
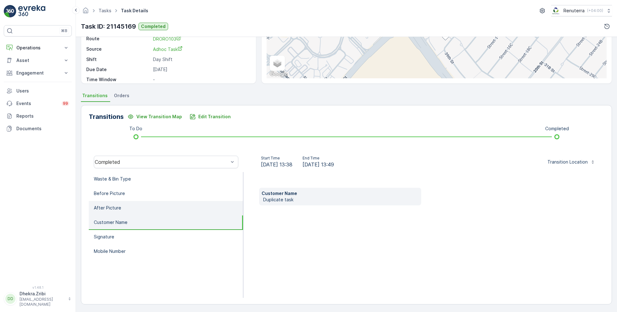
click at [149, 207] on li "After Picture" at bounding box center [166, 208] width 154 height 14
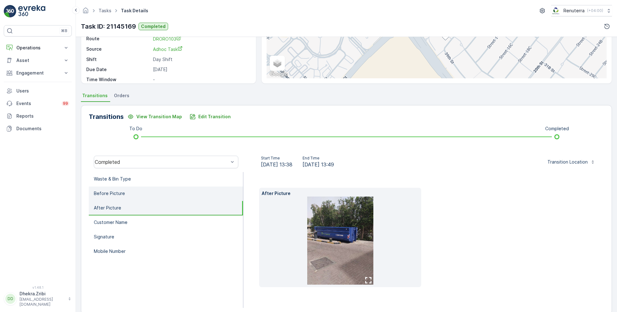
click at [142, 191] on li "Before Picture" at bounding box center [166, 194] width 154 height 14
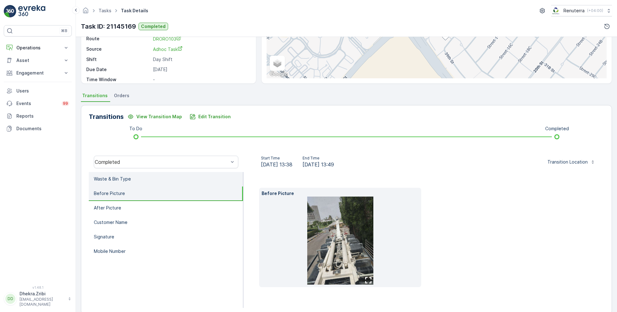
click at [141, 176] on li "Waste & Bin Type" at bounding box center [166, 179] width 154 height 14
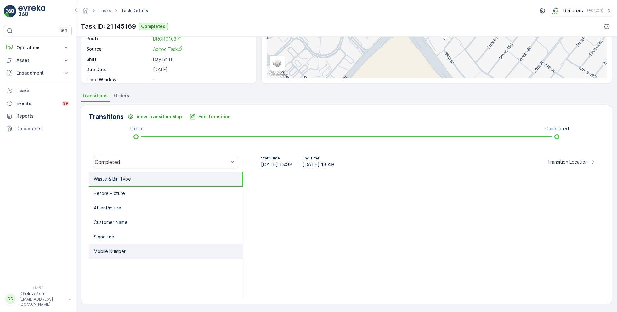
click at [118, 247] on li "Mobile Number" at bounding box center [166, 252] width 154 height 14
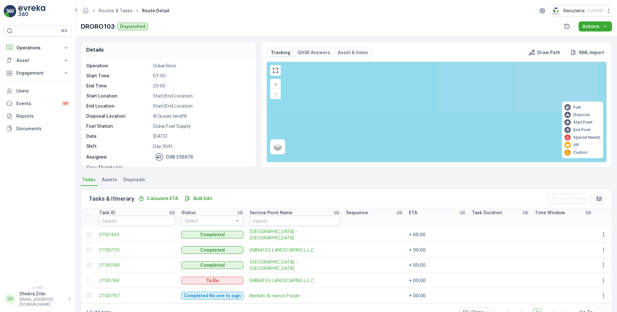
scroll to position [16, 0]
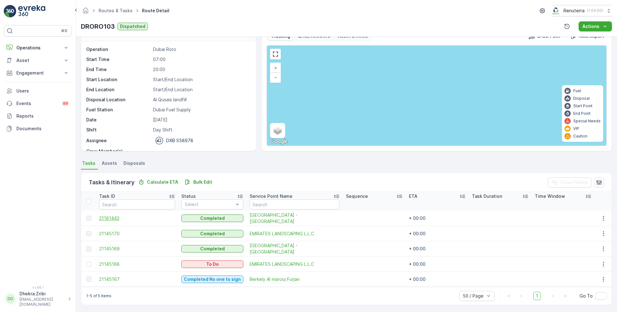
click at [113, 220] on span "21161443" at bounding box center [137, 218] width 76 height 6
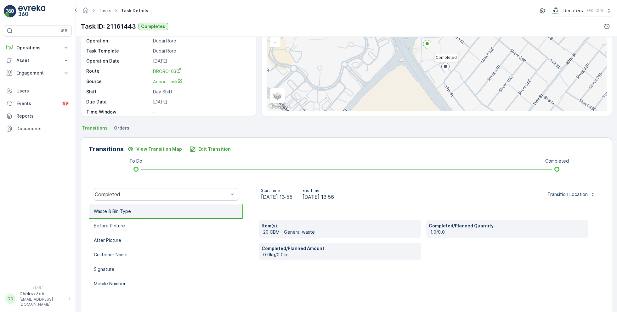
scroll to position [84, 0]
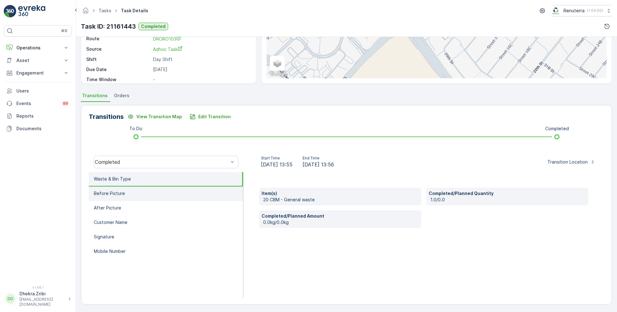
click at [136, 194] on li "Before Picture" at bounding box center [166, 194] width 154 height 14
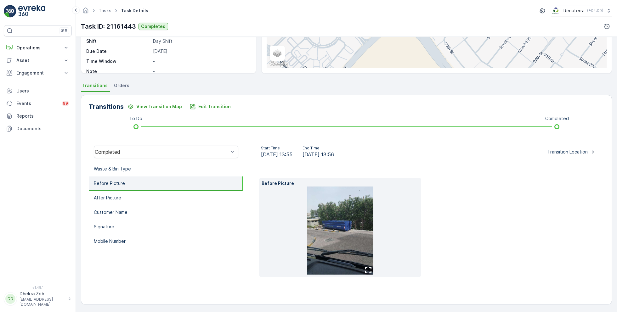
scroll to position [0, 0]
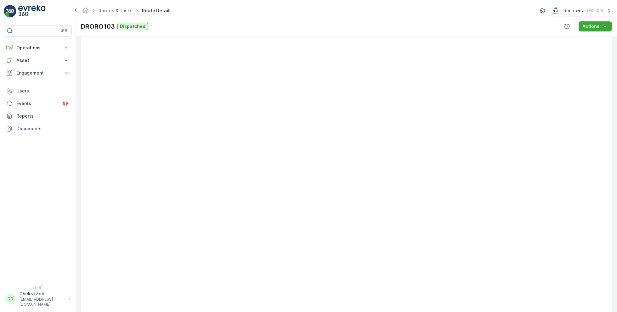
scroll to position [31, 0]
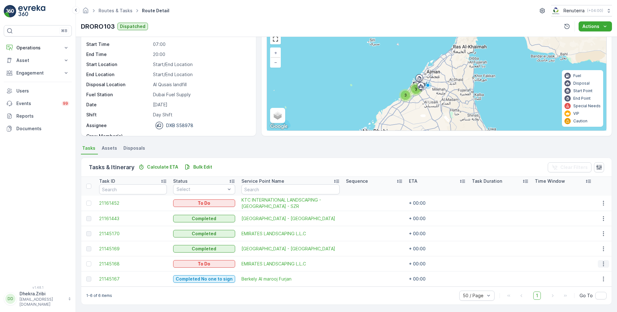
click at [602, 264] on icon "button" at bounding box center [604, 264] width 6 height 6
click at [586, 234] on span "Change Route" at bounding box center [588, 233] width 31 height 6
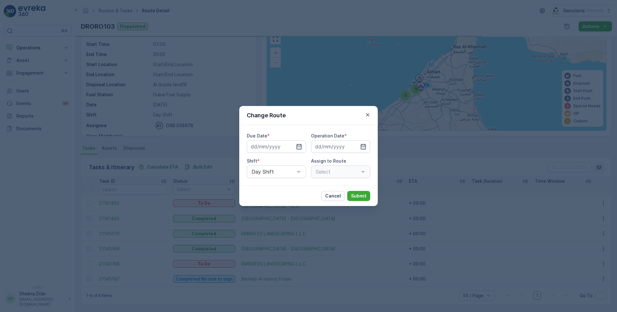
type input "[DATE]"
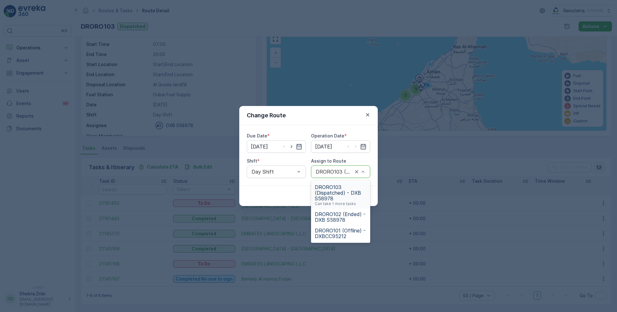
click at [331, 172] on div at bounding box center [334, 172] width 38 height 6
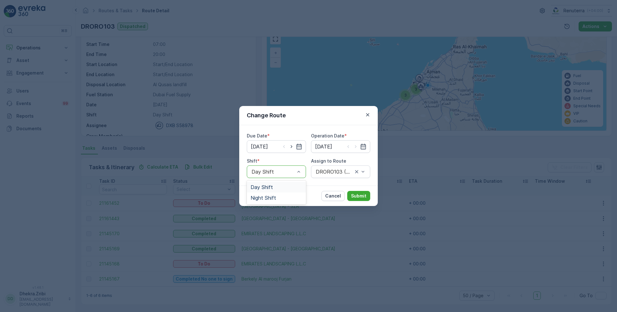
click at [300, 176] on div at bounding box center [299, 172] width 6 height 12
click at [293, 146] on icon "button" at bounding box center [291, 147] width 6 height 6
type input "23.08.2025"
click at [356, 146] on icon "button" at bounding box center [356, 147] width 2 height 3
type input "23.08.2025"
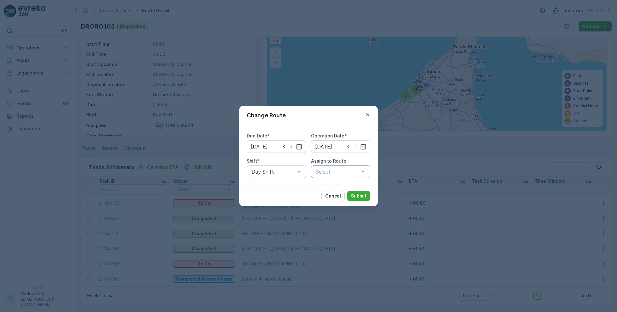
click at [343, 174] on div at bounding box center [337, 172] width 45 height 6
click at [332, 203] on span "DRORO102 (Route Plan) - DXB S58978" at bounding box center [341, 206] width 52 height 11
click at [362, 195] on p "Submit" at bounding box center [358, 196] width 15 height 6
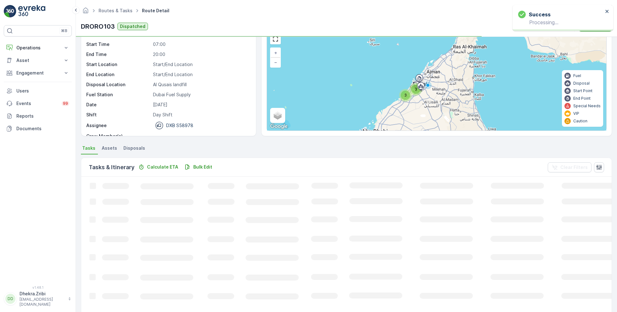
scroll to position [16, 0]
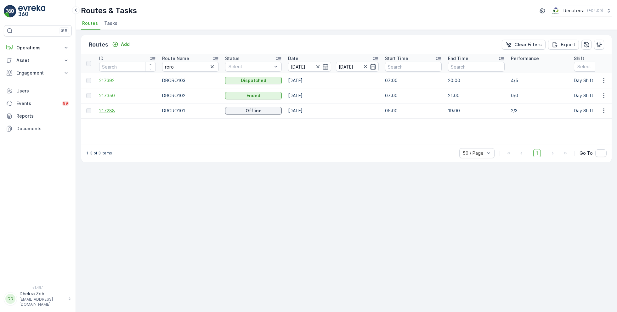
click at [109, 111] on span "217288" at bounding box center [127, 111] width 57 height 6
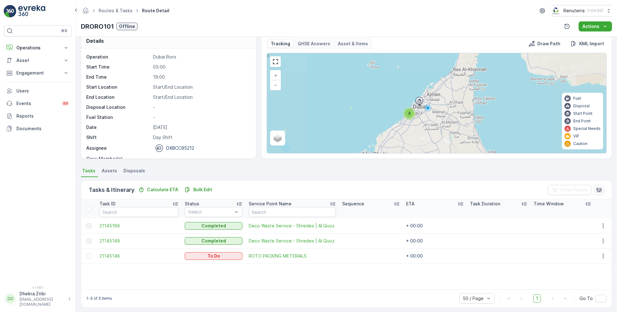
scroll to position [12, 0]
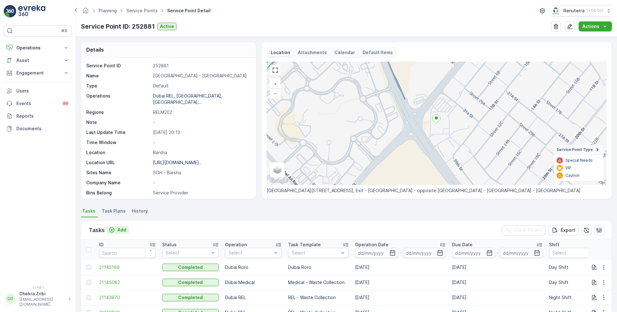
click at [119, 229] on p "Add" at bounding box center [121, 230] width 9 height 6
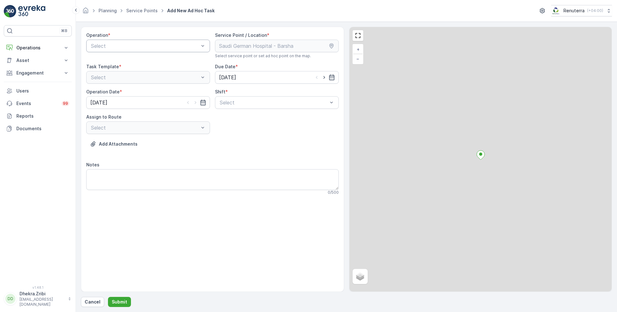
click at [149, 46] on div at bounding box center [144, 46] width 109 height 6
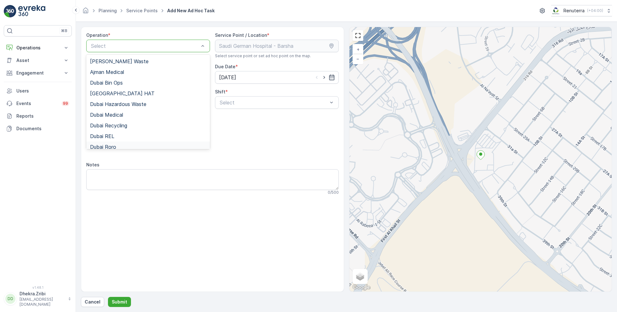
click at [111, 145] on span "Dubai Roro" at bounding box center [103, 147] width 26 height 6
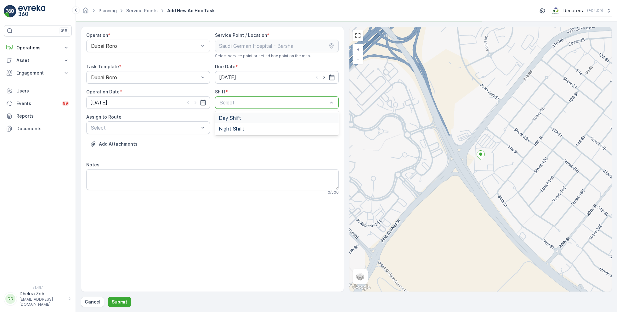
click at [256, 103] on div at bounding box center [273, 103] width 109 height 6
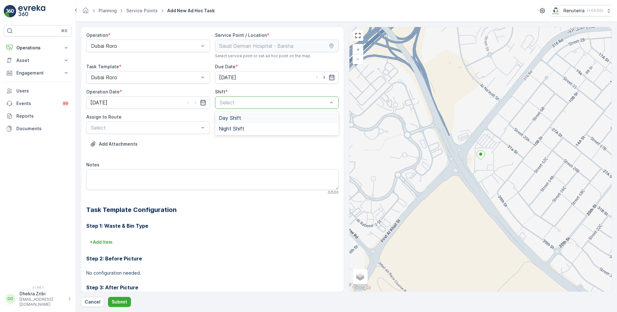
click at [234, 116] on span "Day Shift" at bounding box center [230, 118] width 22 height 6
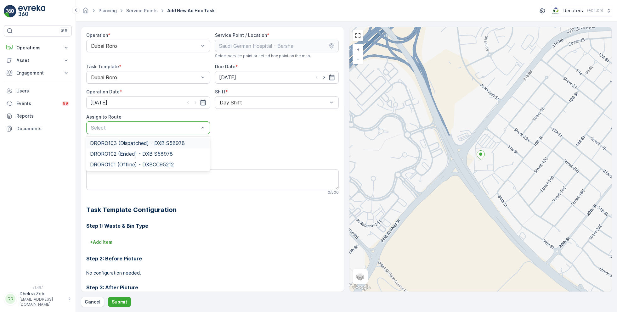
click at [178, 128] on div at bounding box center [144, 128] width 109 height 6
click at [137, 143] on span "DRORO103 (Dispatched) - DXB S58978" at bounding box center [137, 143] width 95 height 6
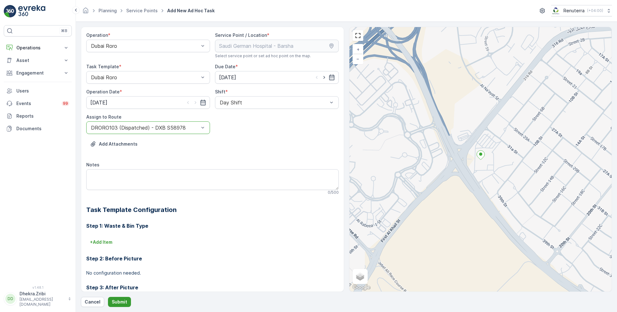
click at [119, 301] on p "Submit" at bounding box center [119, 302] width 15 height 6
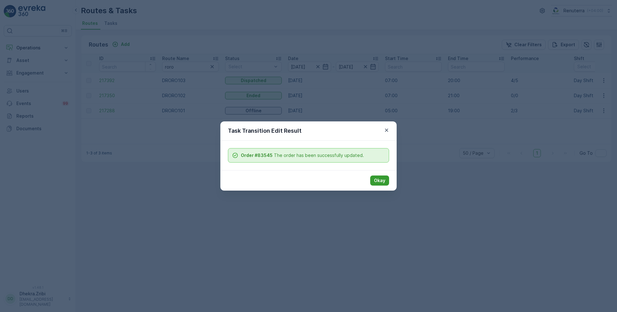
click at [385, 180] on p "Okay" at bounding box center [379, 181] width 11 height 6
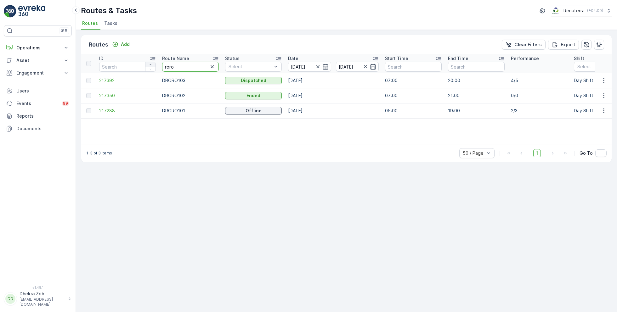
drag, startPoint x: 182, startPoint y: 67, endPoint x: 153, endPoint y: 66, distance: 28.7
type input "hat"
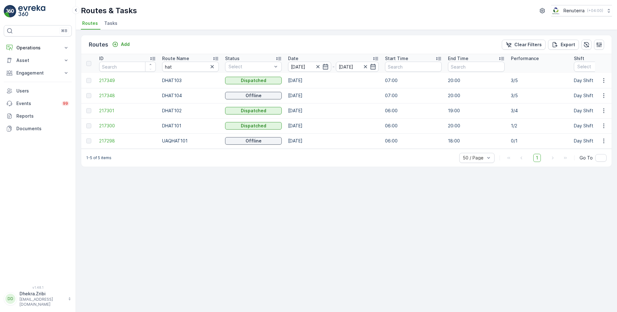
click at [215, 59] on icon at bounding box center [216, 58] width 6 height 6
click at [106, 78] on span "217300" at bounding box center [127, 80] width 57 height 6
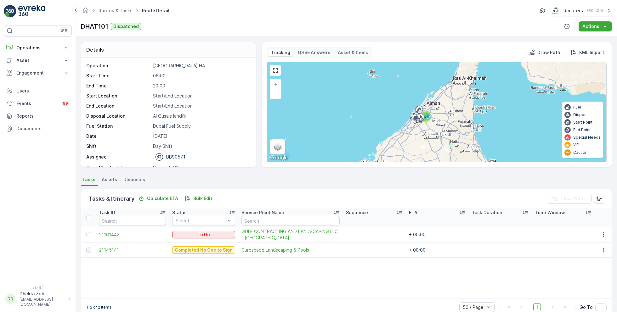
click at [116, 248] on span "21145141" at bounding box center [132, 250] width 67 height 6
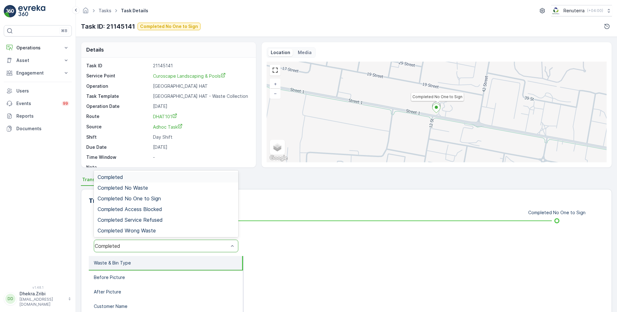
click at [158, 245] on div "Completed" at bounding box center [162, 246] width 134 height 6
click at [162, 199] on div "Completed No One to Sign" at bounding box center [166, 199] width 137 height 6
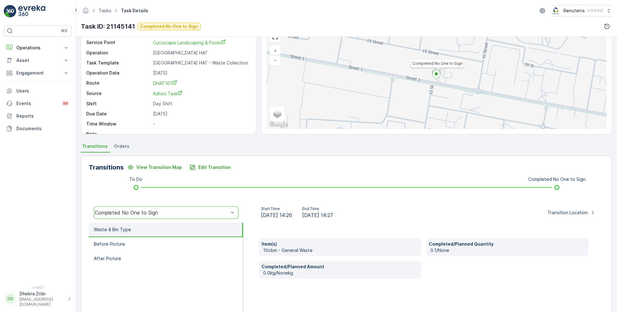
scroll to position [34, 0]
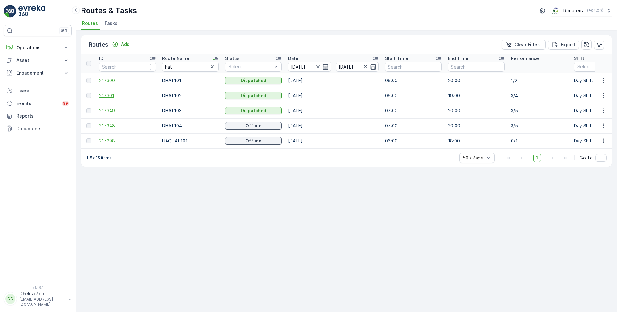
click at [112, 94] on span "217301" at bounding box center [127, 96] width 57 height 6
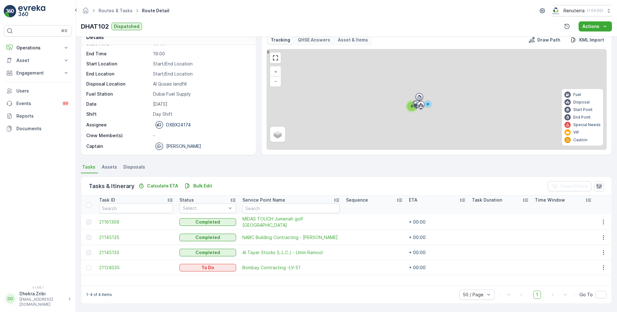
scroll to position [12, 0]
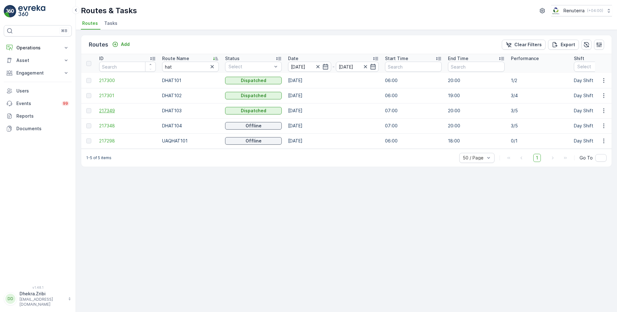
click at [110, 110] on span "217349" at bounding box center [127, 111] width 57 height 6
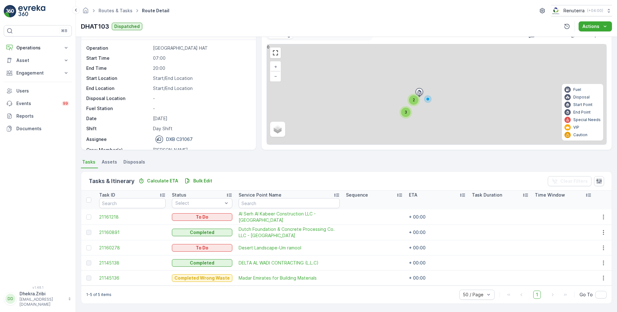
scroll to position [17, 0]
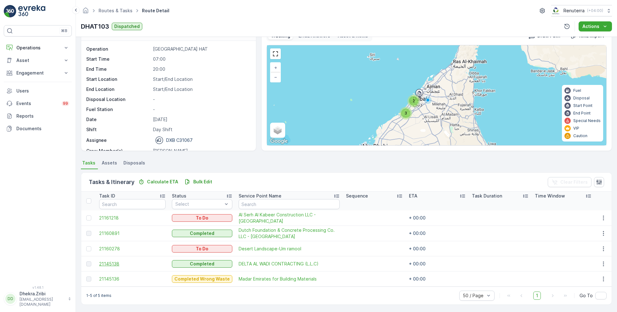
click at [117, 261] on span "21145138" at bounding box center [132, 264] width 66 height 6
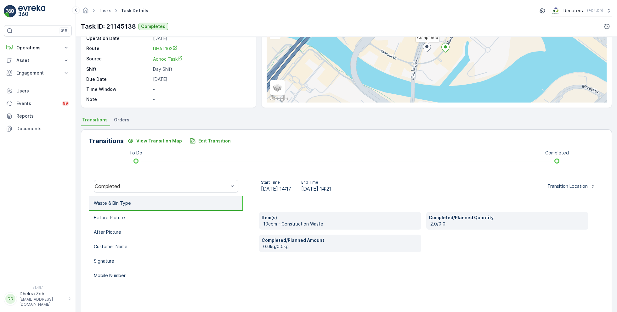
scroll to position [84, 0]
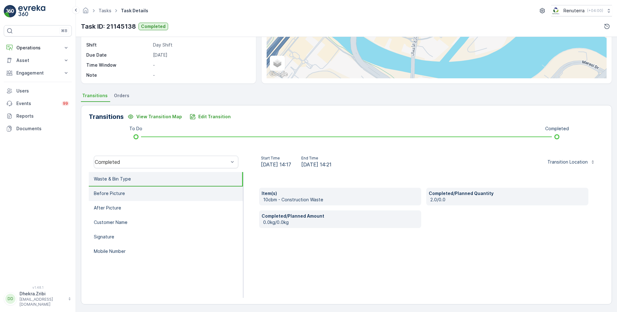
click at [127, 196] on li "Before Picture" at bounding box center [166, 194] width 154 height 14
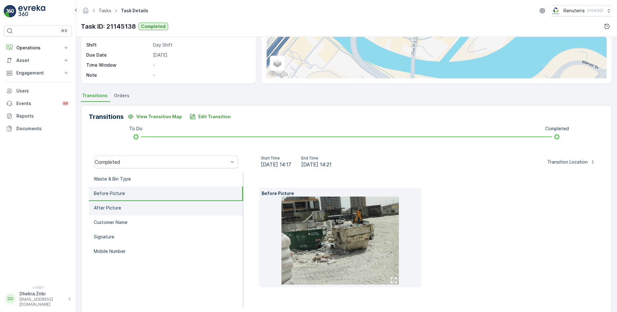
click at [132, 210] on li "After Picture" at bounding box center [166, 208] width 154 height 14
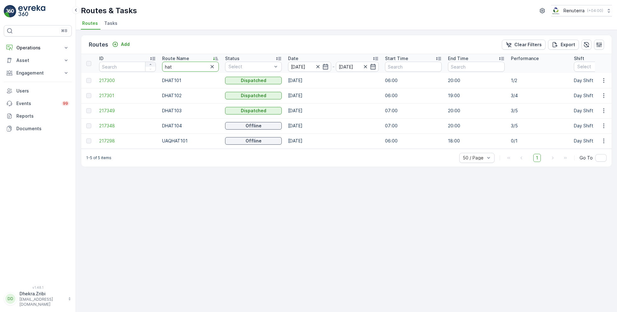
drag, startPoint x: 178, startPoint y: 65, endPoint x: 153, endPoint y: 65, distance: 24.9
type input "roro"
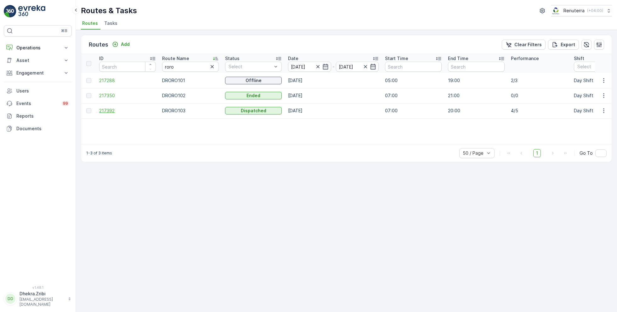
click at [111, 110] on span "217392" at bounding box center [127, 111] width 57 height 6
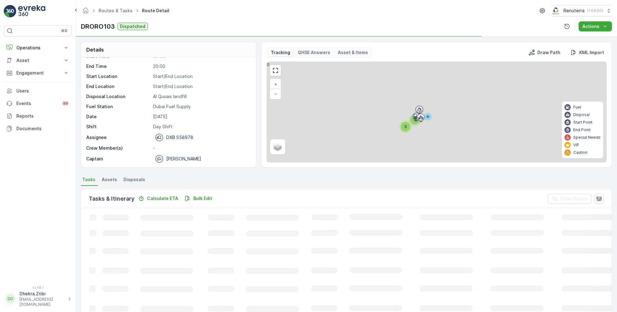
scroll to position [16, 0]
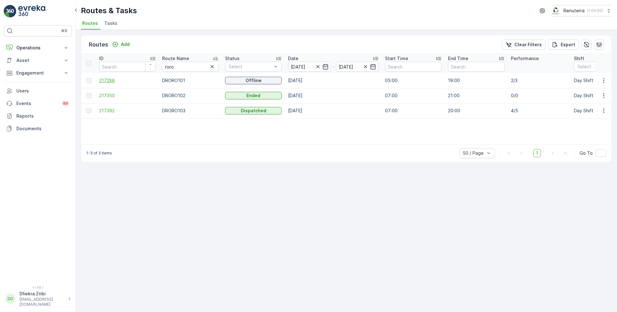
click at [110, 81] on span "217288" at bounding box center [127, 80] width 57 height 6
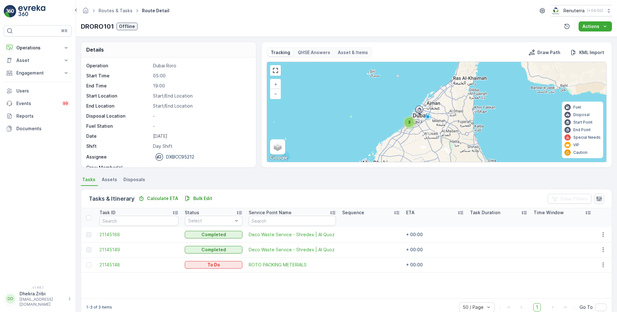
scroll to position [12, 0]
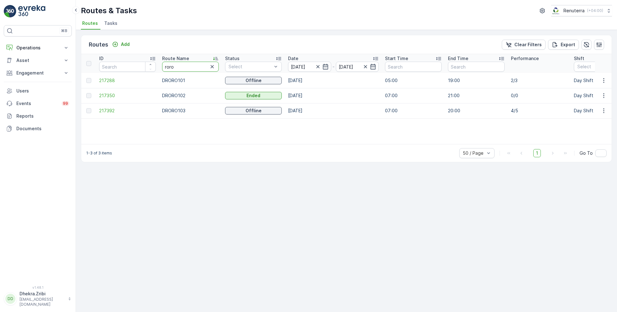
type input "hat"
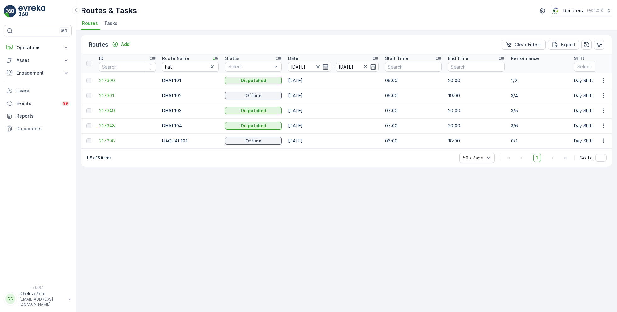
click at [110, 124] on span "217348" at bounding box center [127, 126] width 57 height 6
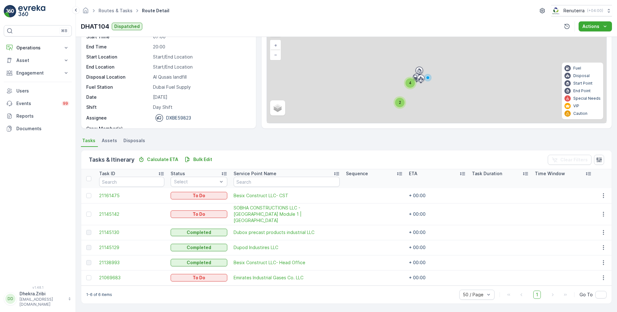
scroll to position [32, 0]
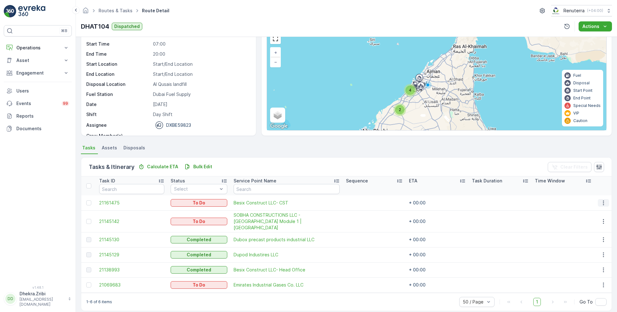
click at [602, 203] on icon "button" at bounding box center [604, 203] width 6 height 6
click at [595, 229] on span "Change Route" at bounding box center [588, 229] width 31 height 6
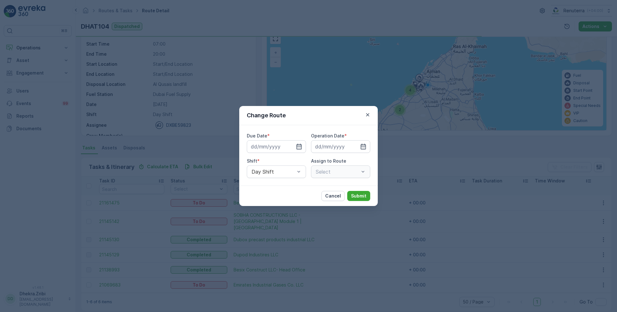
type input "[DATE]"
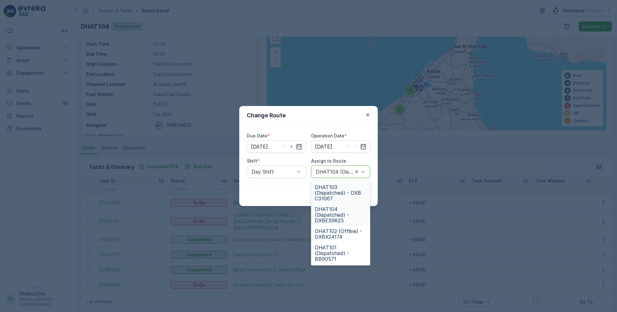
click at [335, 172] on div at bounding box center [334, 172] width 38 height 6
click at [336, 232] on span "DHAT102 (Offline) - DXBX24174" at bounding box center [341, 234] width 52 height 11
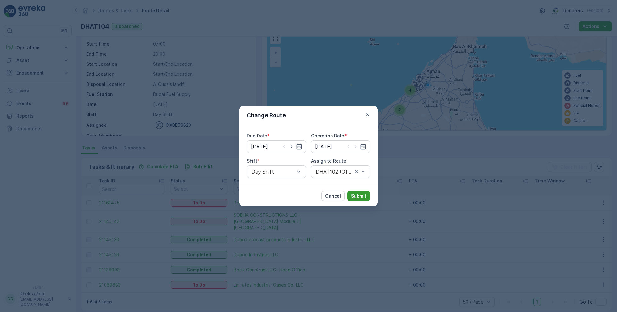
click at [362, 196] on p "Submit" at bounding box center [358, 196] width 15 height 6
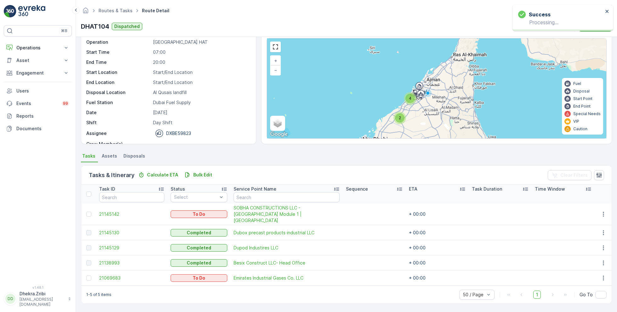
scroll to position [16, 0]
